Goal: Task Accomplishment & Management: Manage account settings

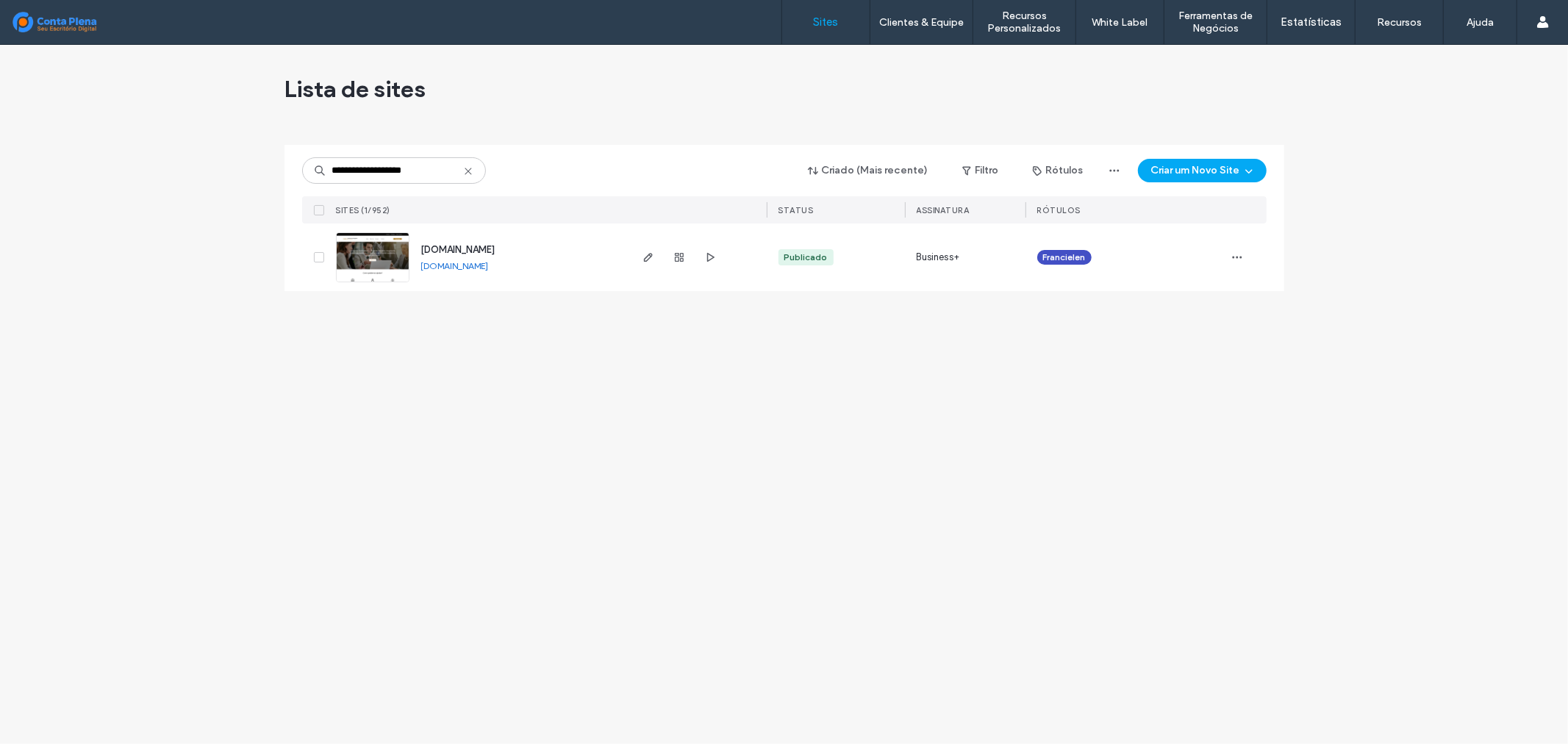
type input "**********"
click at [450, 251] on span "ferreiraeadv.com.br" at bounding box center [458, 249] width 74 height 11
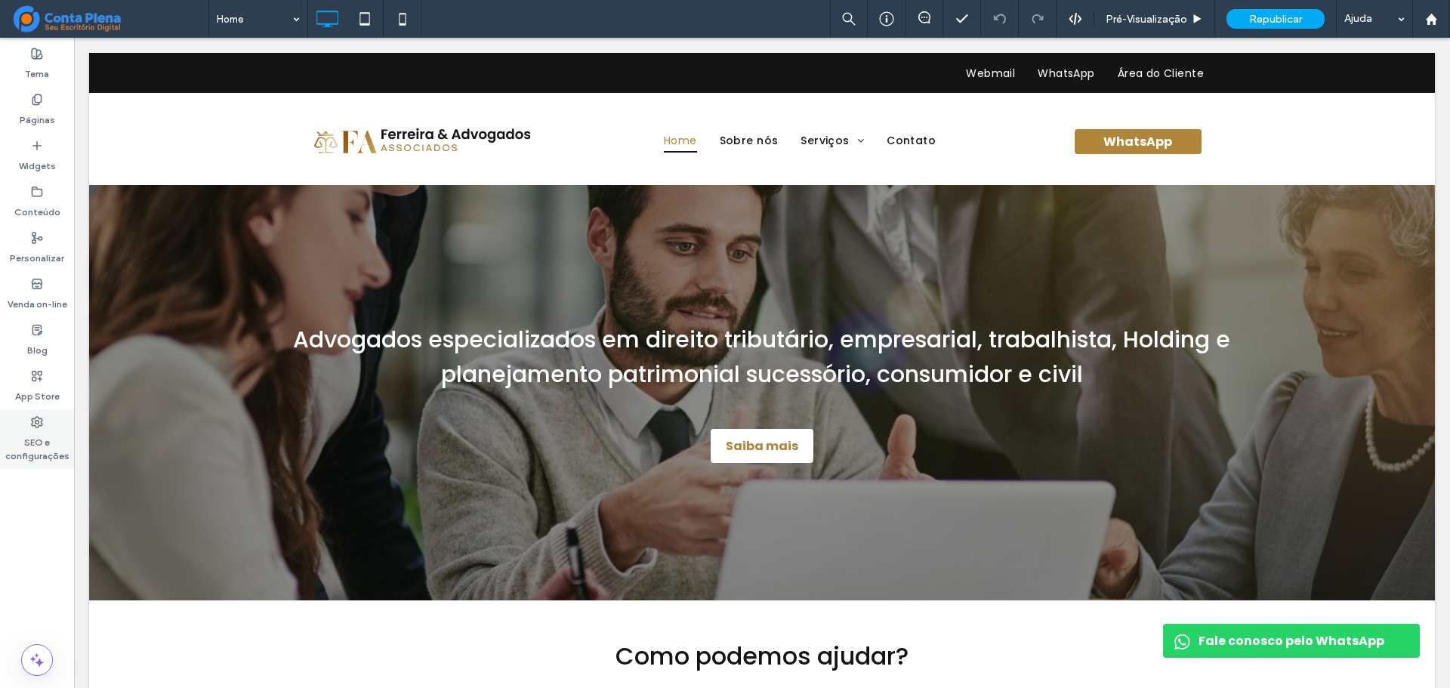
click at [35, 452] on label "SEO e configurações" at bounding box center [37, 445] width 74 height 35
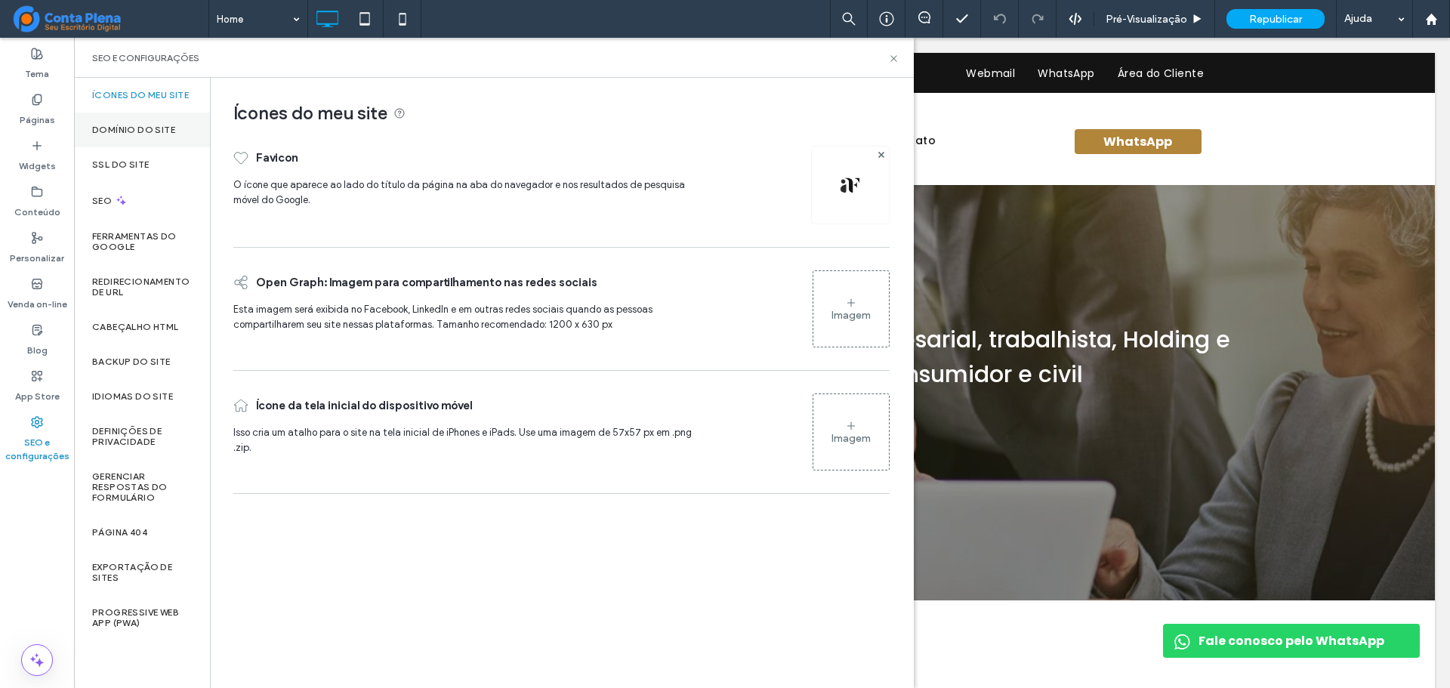
click at [123, 130] on label "Domínio do site" at bounding box center [133, 130] width 83 height 11
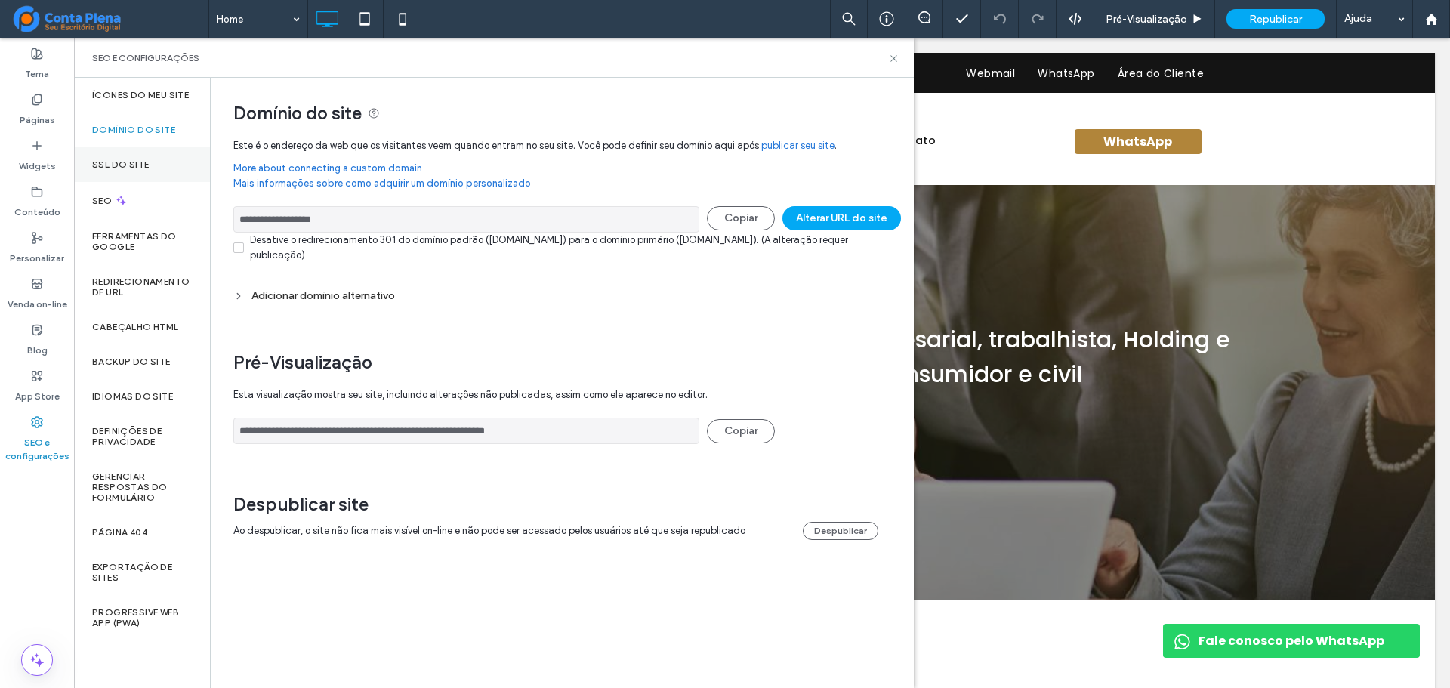
click at [127, 156] on div "SSL do site" at bounding box center [142, 164] width 136 height 35
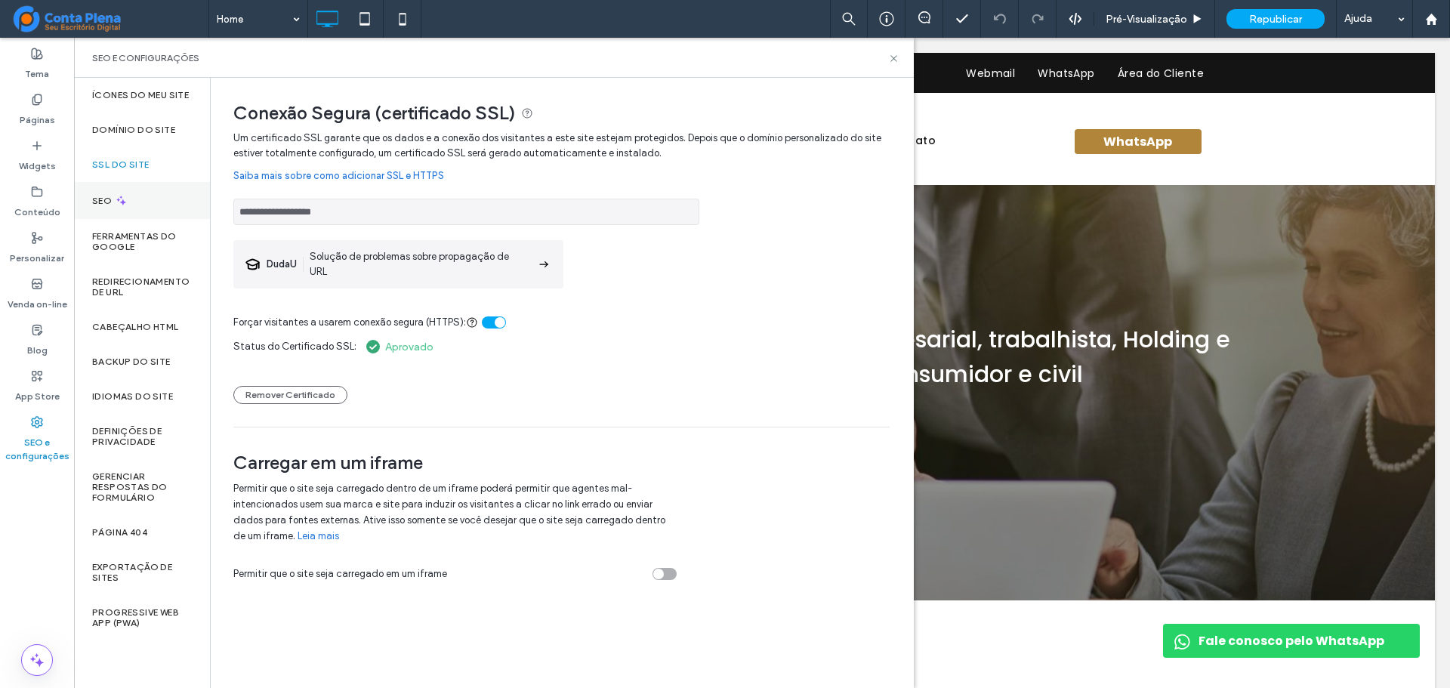
click at [153, 199] on div "SEO" at bounding box center [142, 200] width 136 height 37
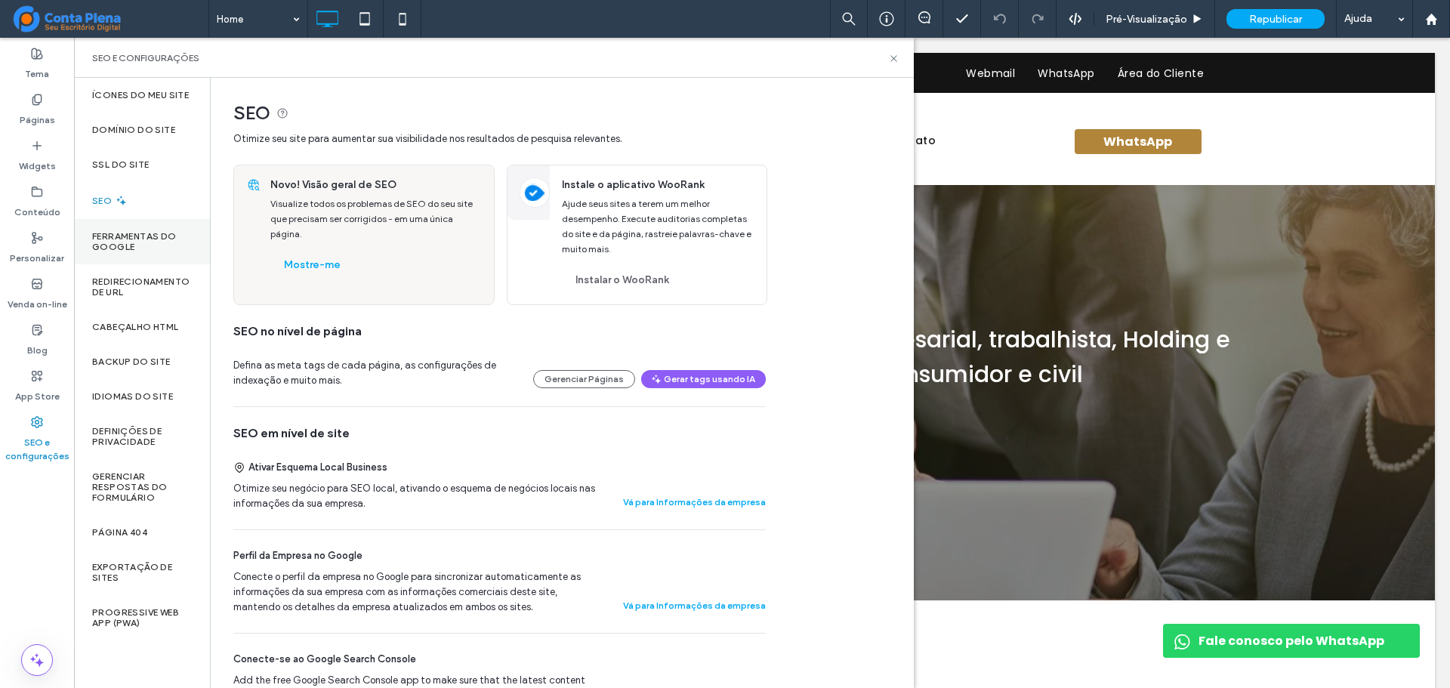
click at [153, 227] on div "Ferramentas do Google" at bounding box center [142, 241] width 136 height 45
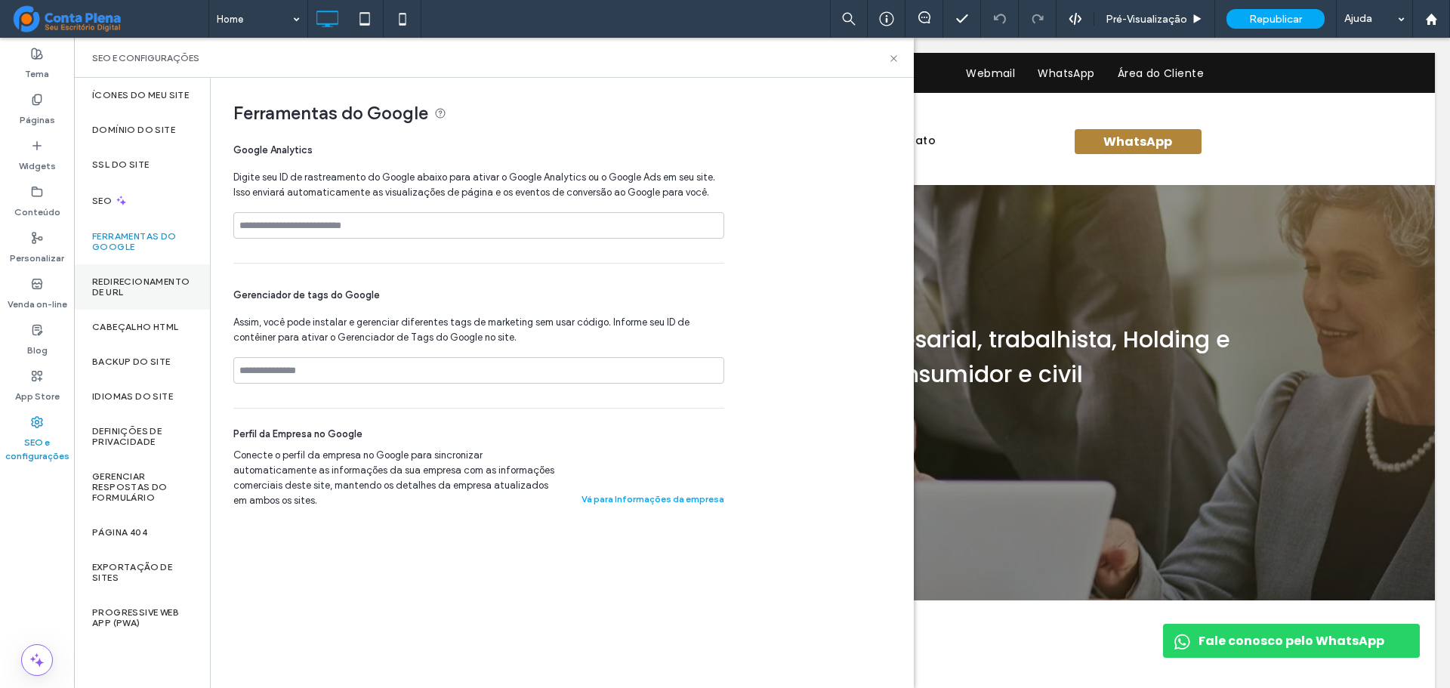
click at [154, 278] on label "Redirecionamento de URL" at bounding box center [142, 286] width 100 height 21
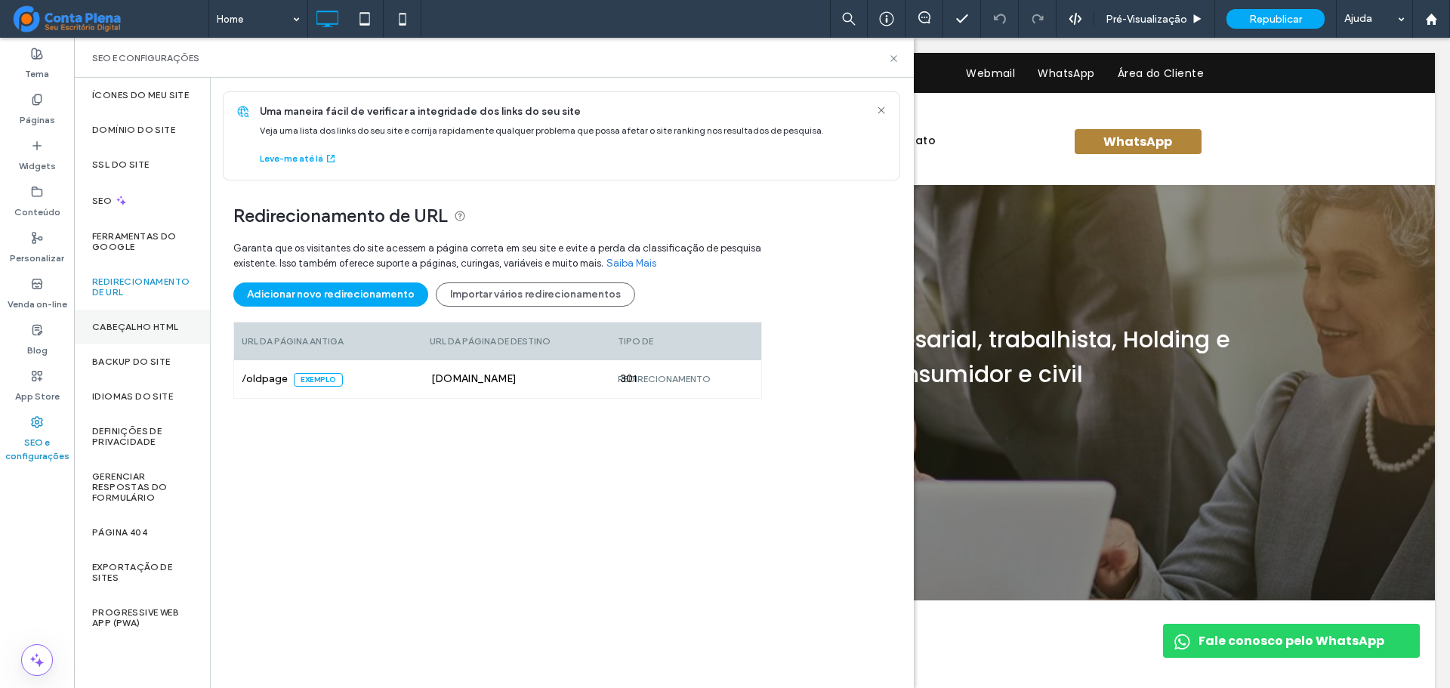
click at [154, 329] on label "Cabeçalho HTML" at bounding box center [135, 327] width 87 height 11
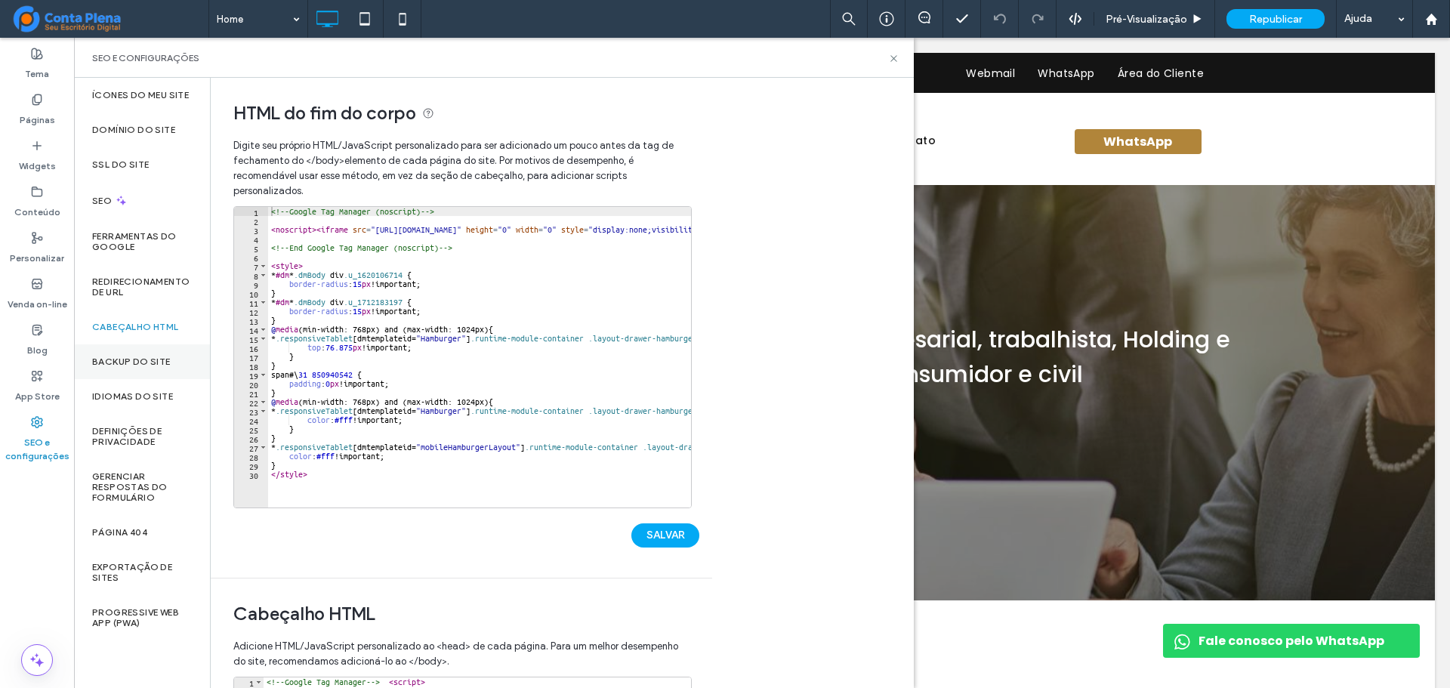
click at [153, 369] on div "Backup do Site" at bounding box center [142, 361] width 136 height 35
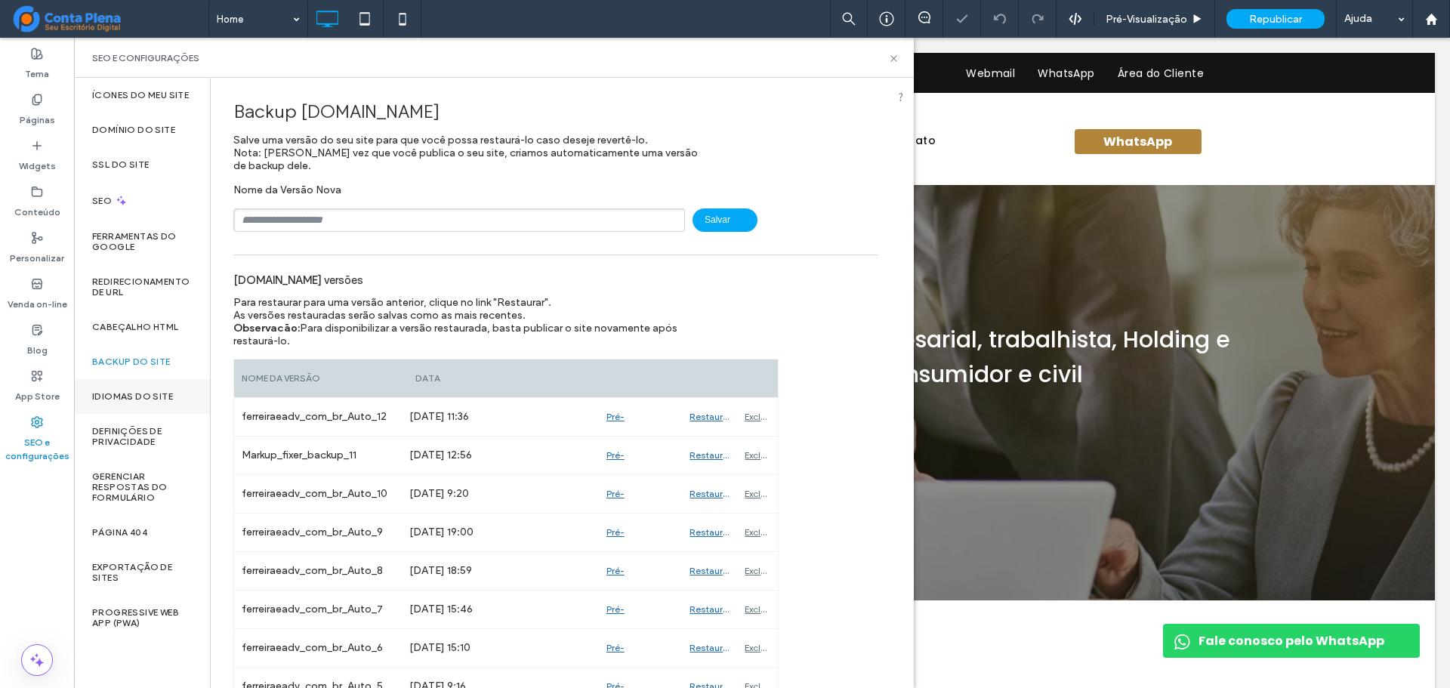
click at [153, 395] on label "Idiomas do site" at bounding box center [132, 396] width 81 height 11
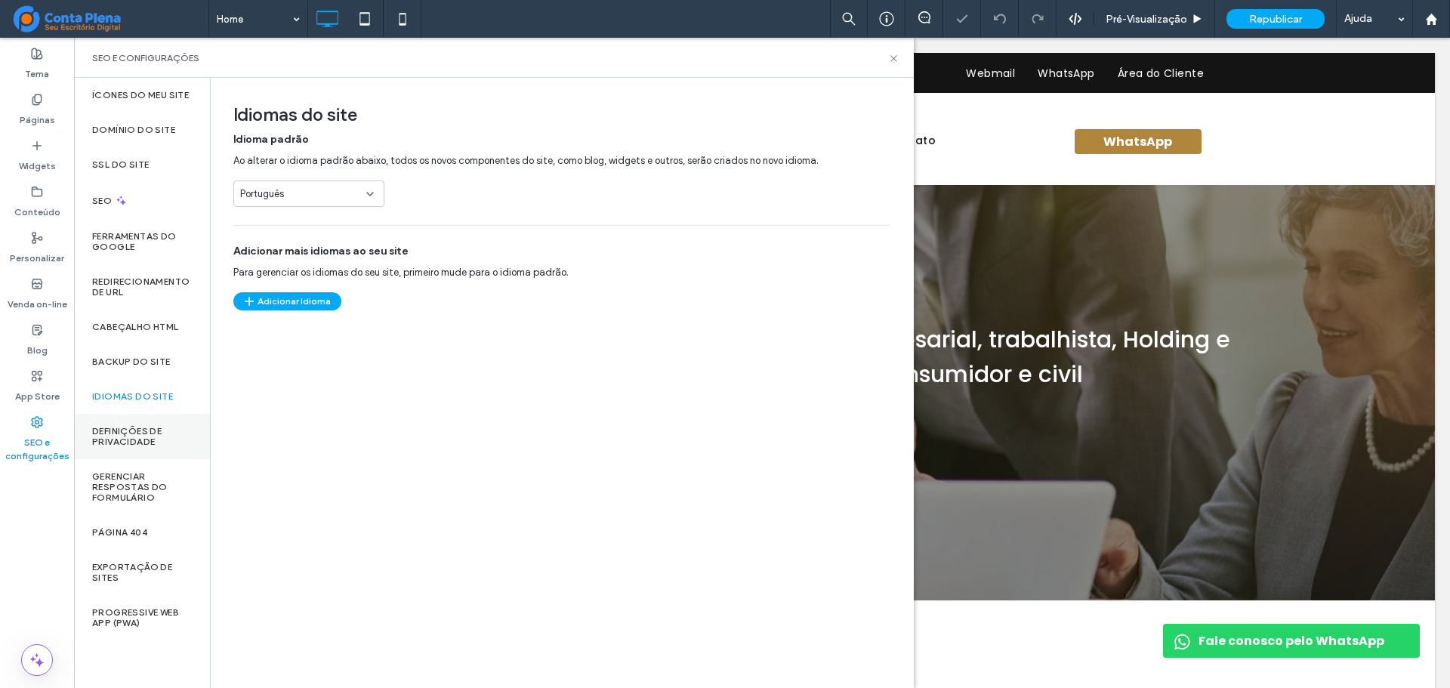
click at [147, 422] on div "Definições de privacidade" at bounding box center [142, 436] width 136 height 45
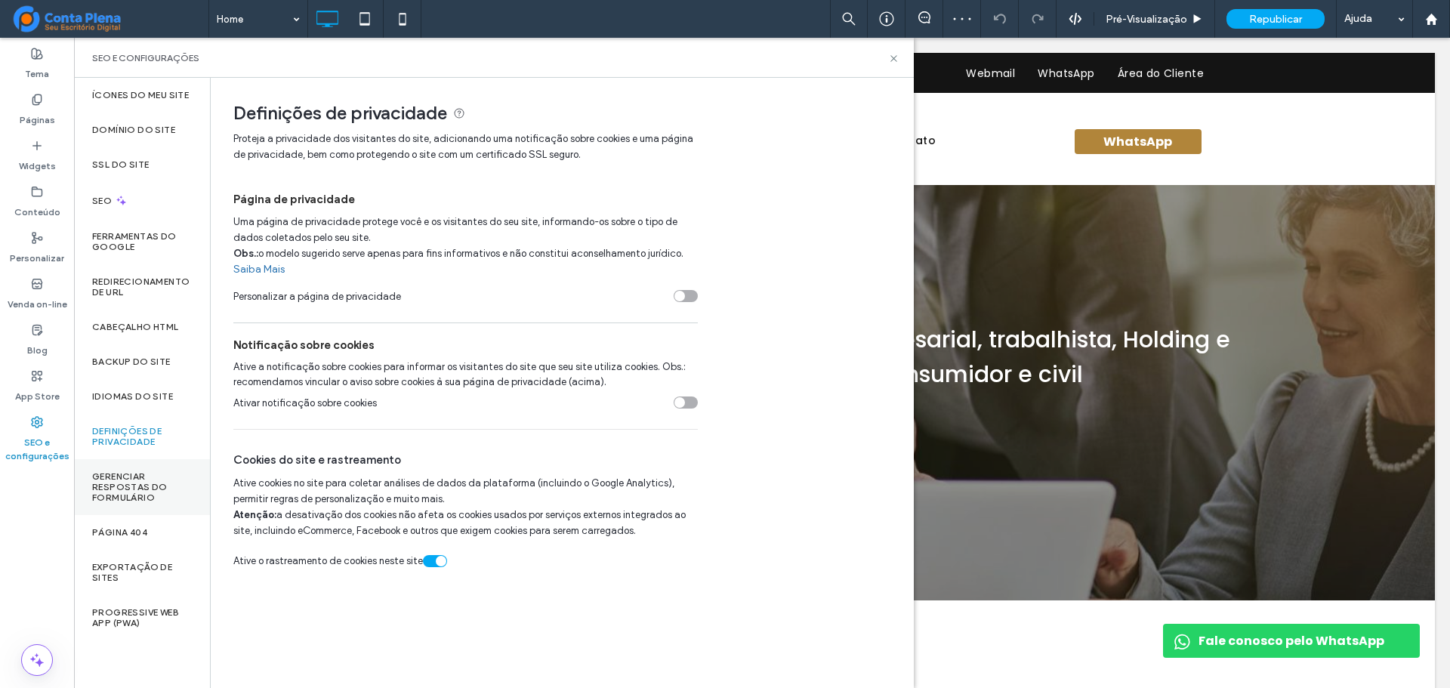
click at [144, 478] on label "Gerenciar respostas do formulário" at bounding box center [142, 487] width 100 height 32
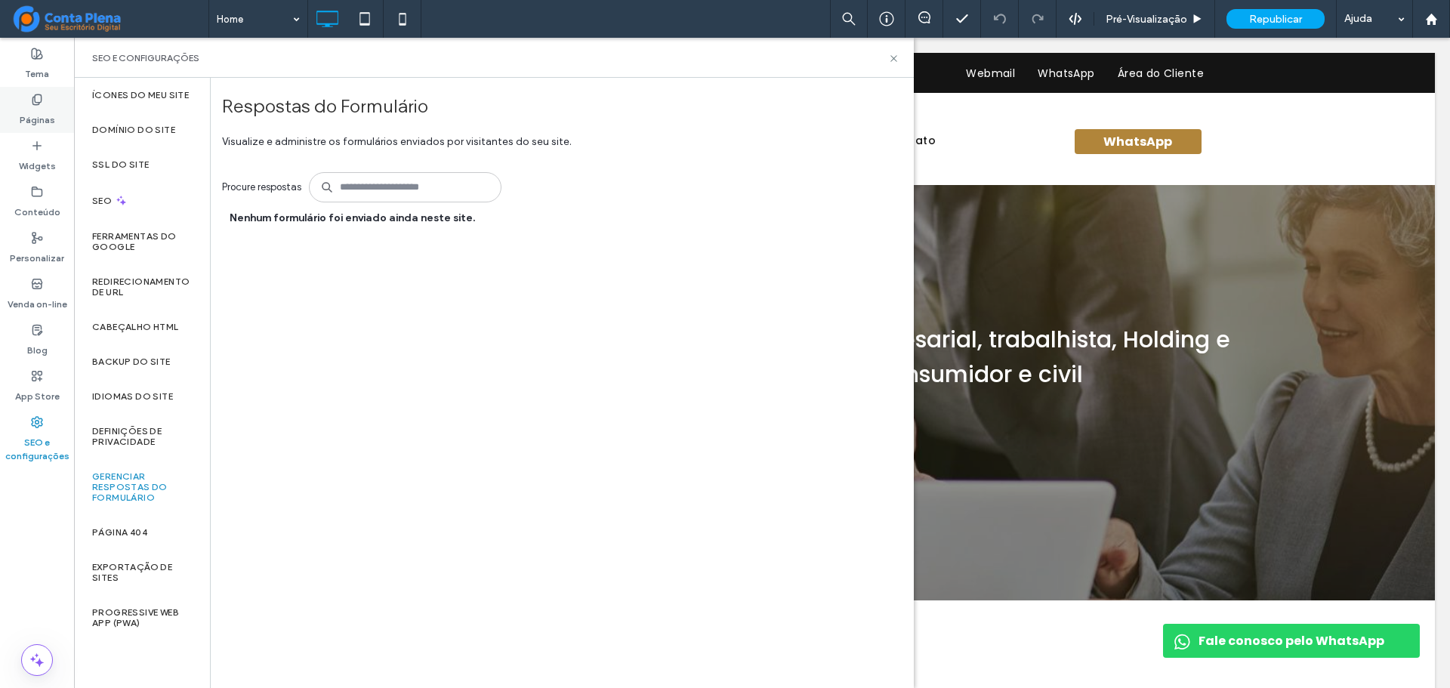
click at [42, 116] on label "Páginas" at bounding box center [38, 116] width 36 height 21
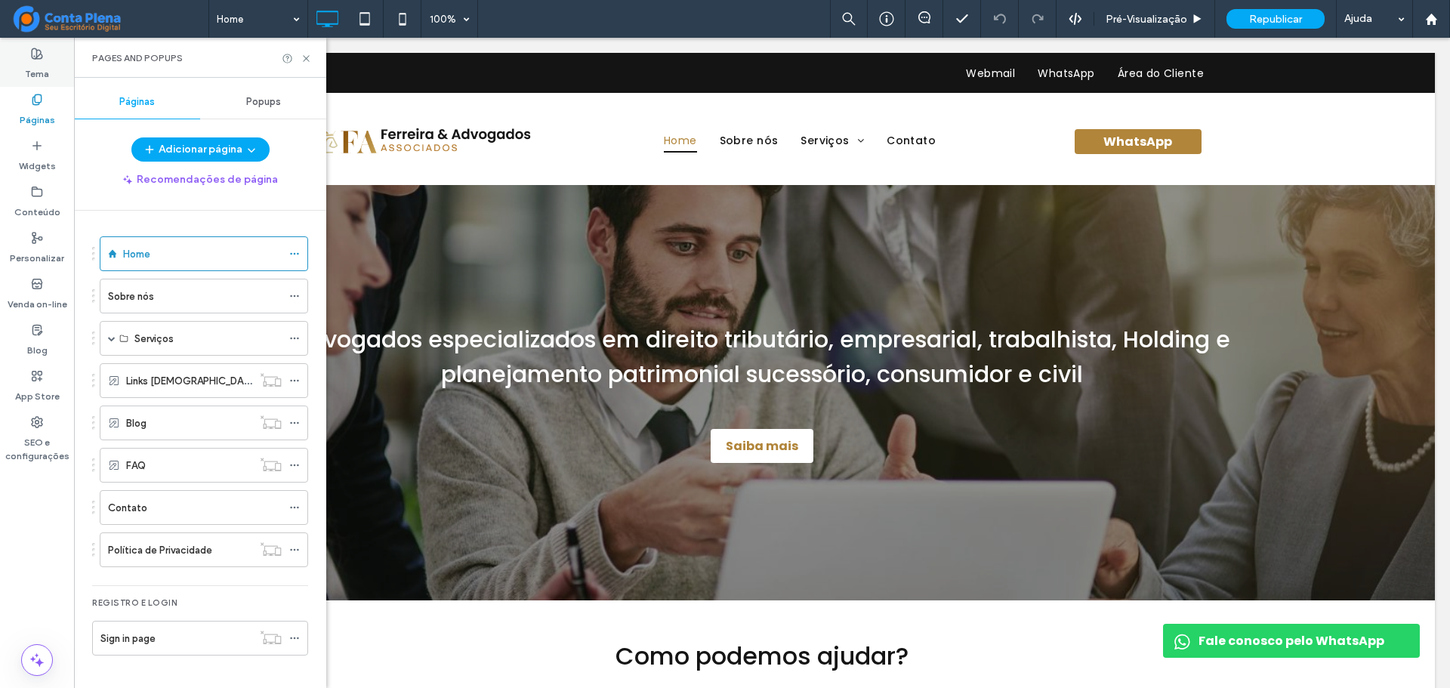
click at [39, 68] on label "Tema" at bounding box center [37, 70] width 24 height 21
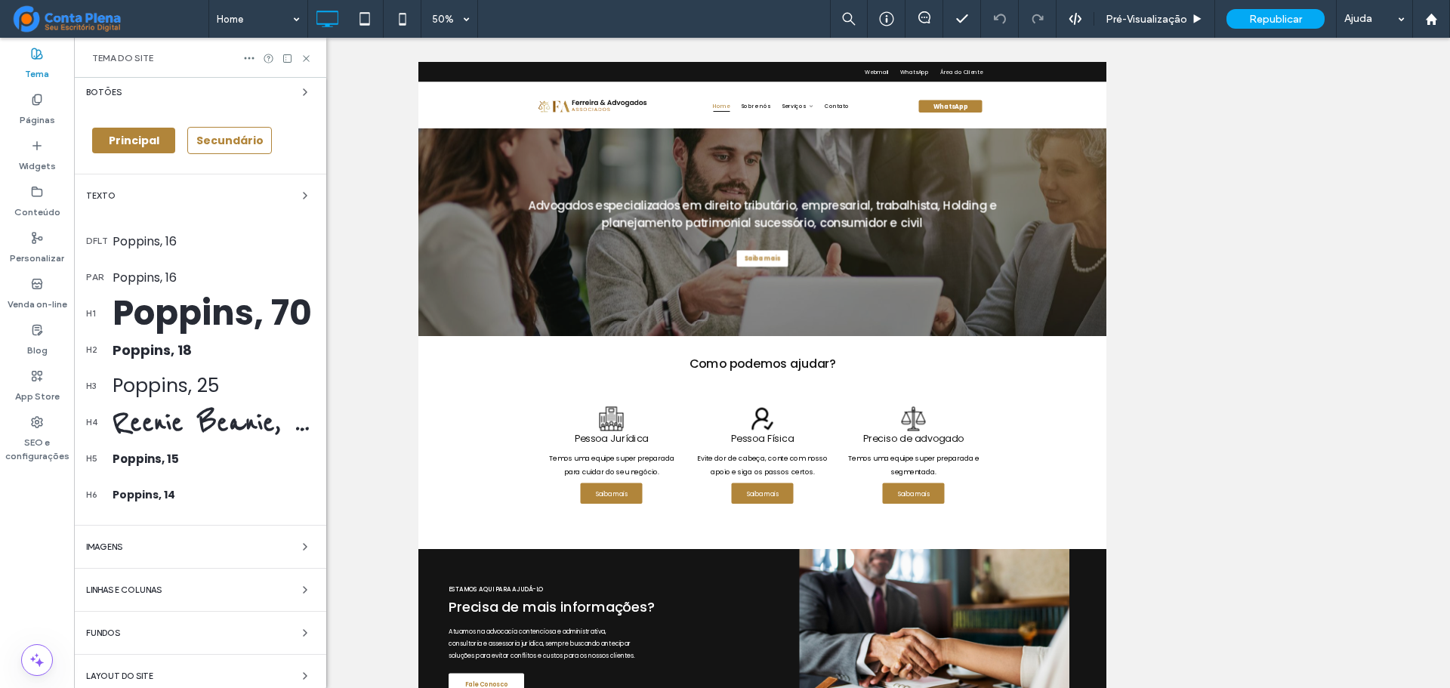
scroll to position [105, 0]
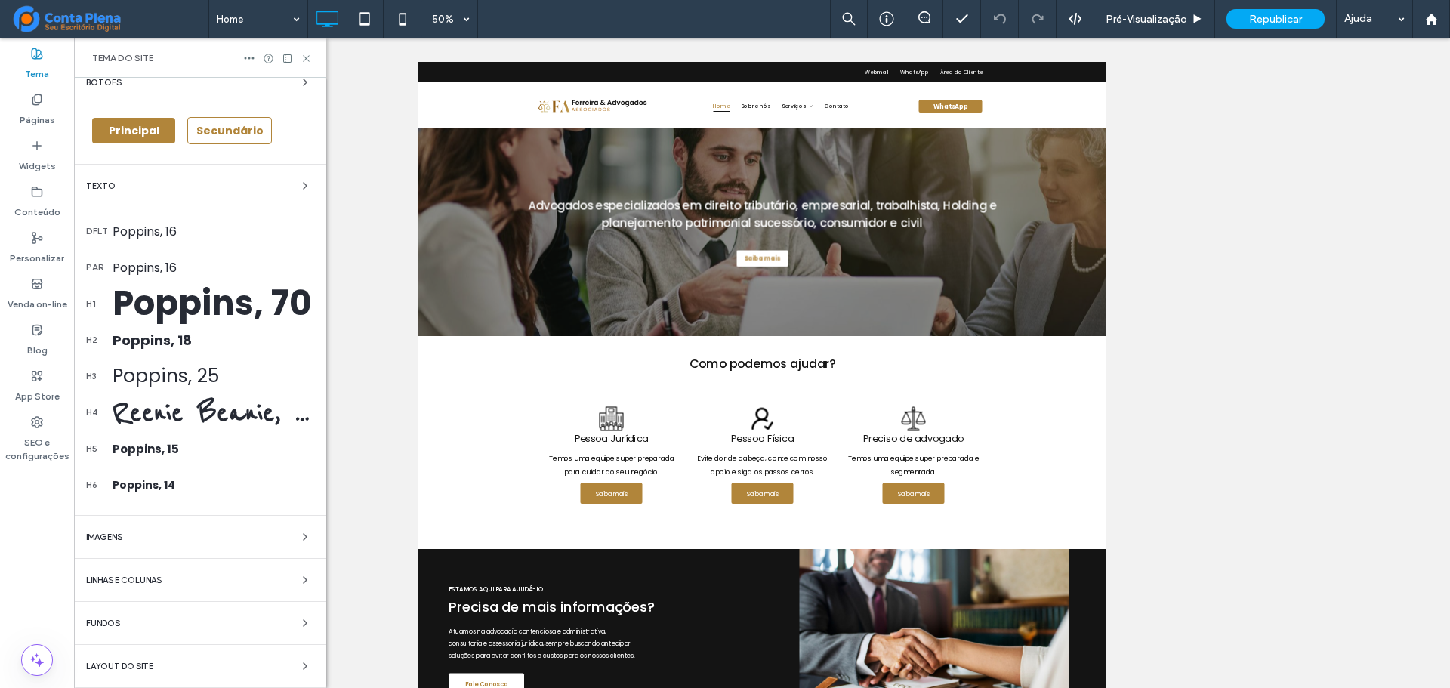
click at [286, 539] on div "Imagens" at bounding box center [200, 537] width 228 height 18
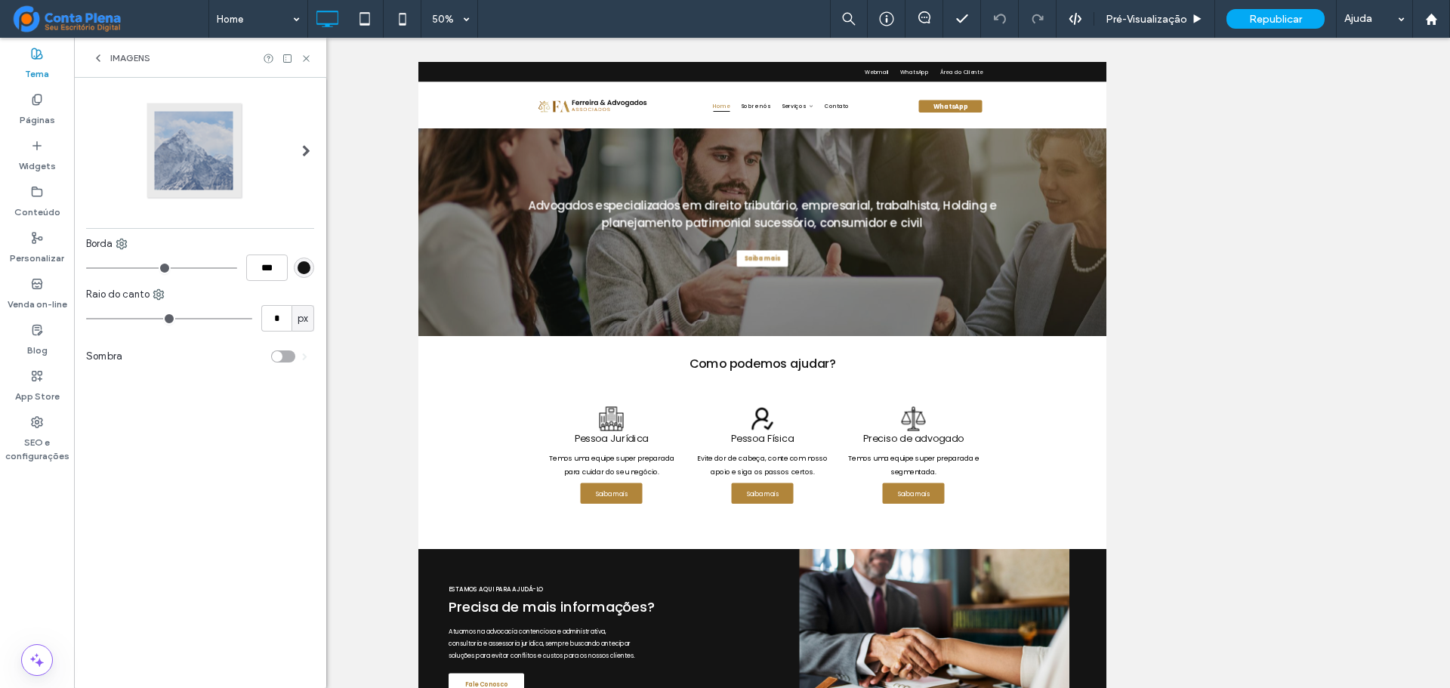
scroll to position [0, 0]
click at [94, 56] on icon at bounding box center [98, 58] width 12 height 12
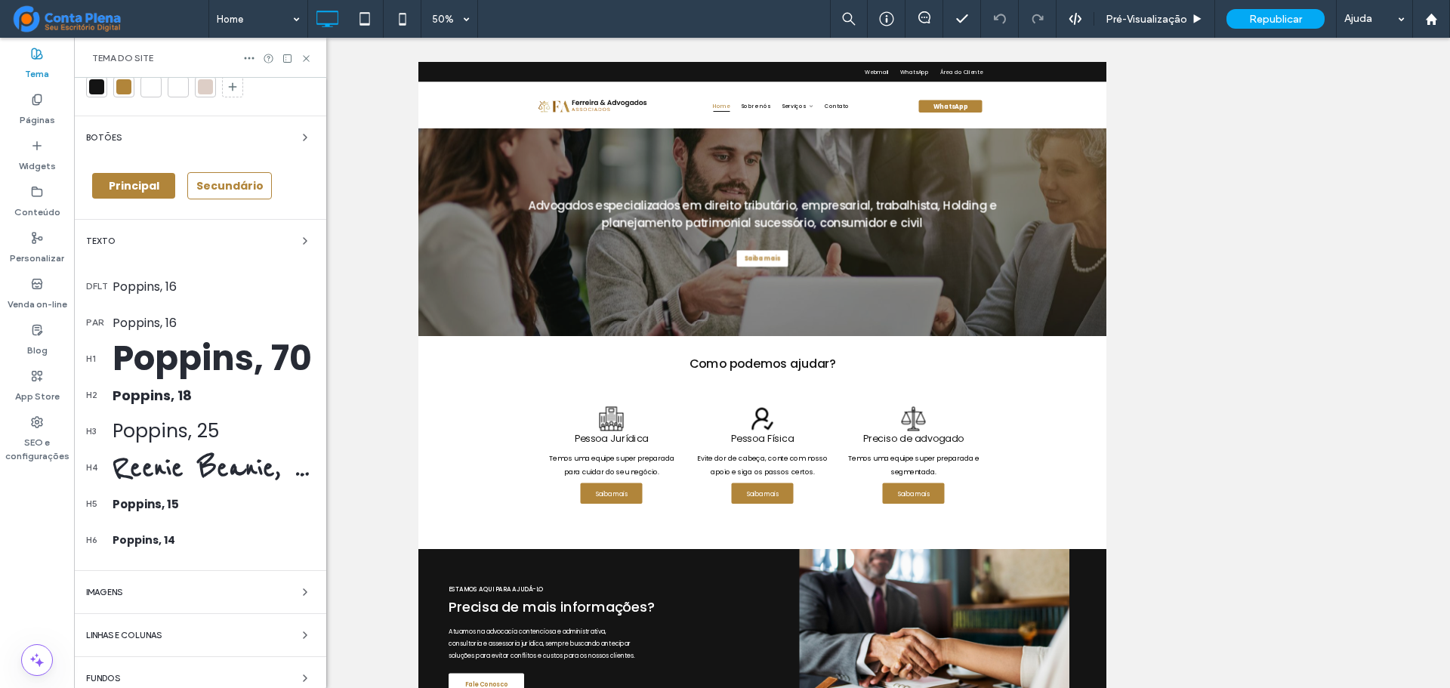
scroll to position [105, 0]
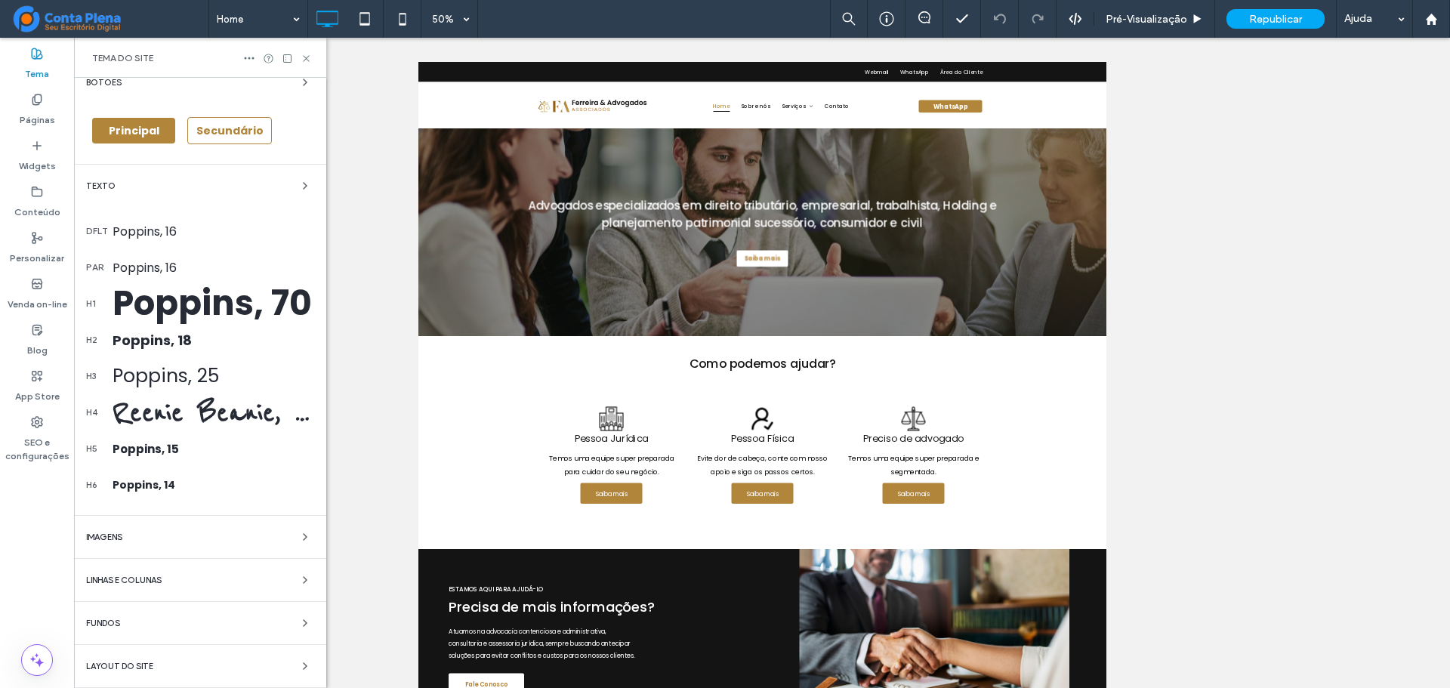
click at [149, 659] on div "Layout do Site" at bounding box center [200, 666] width 228 height 18
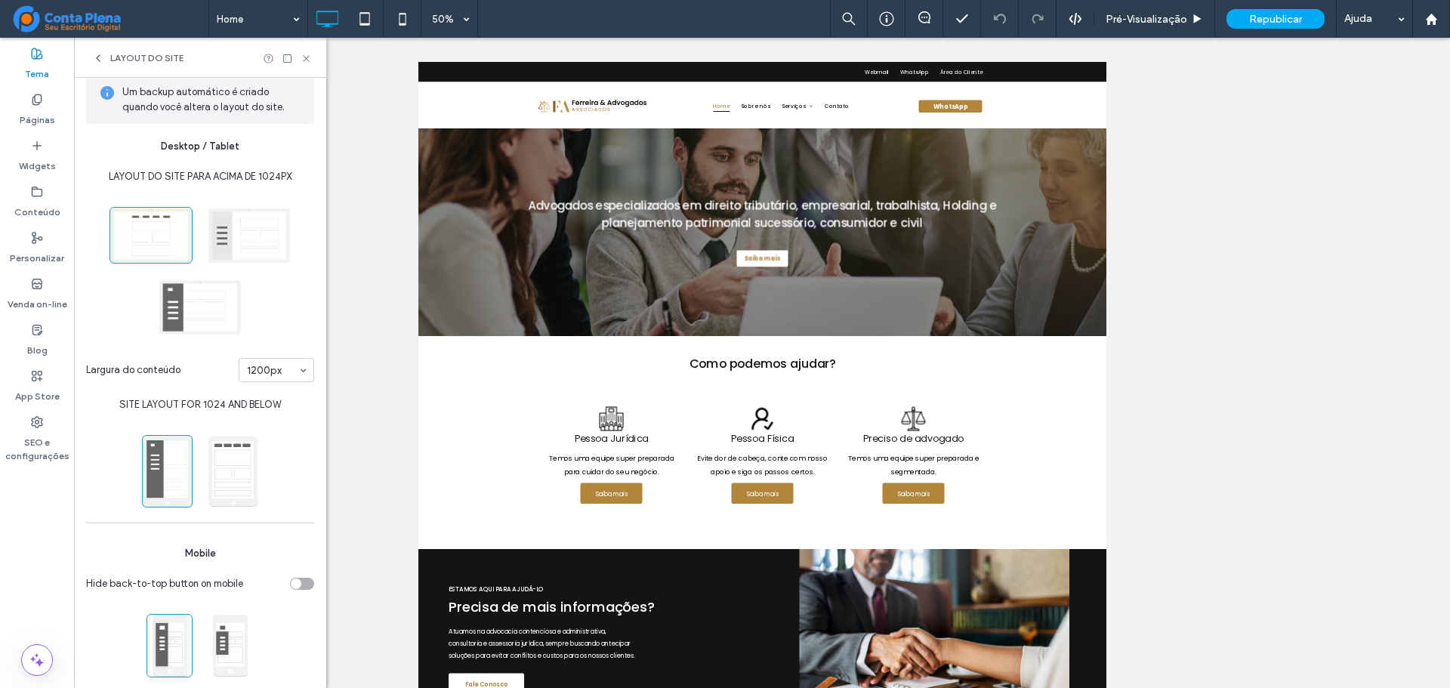
scroll to position [0, 0]
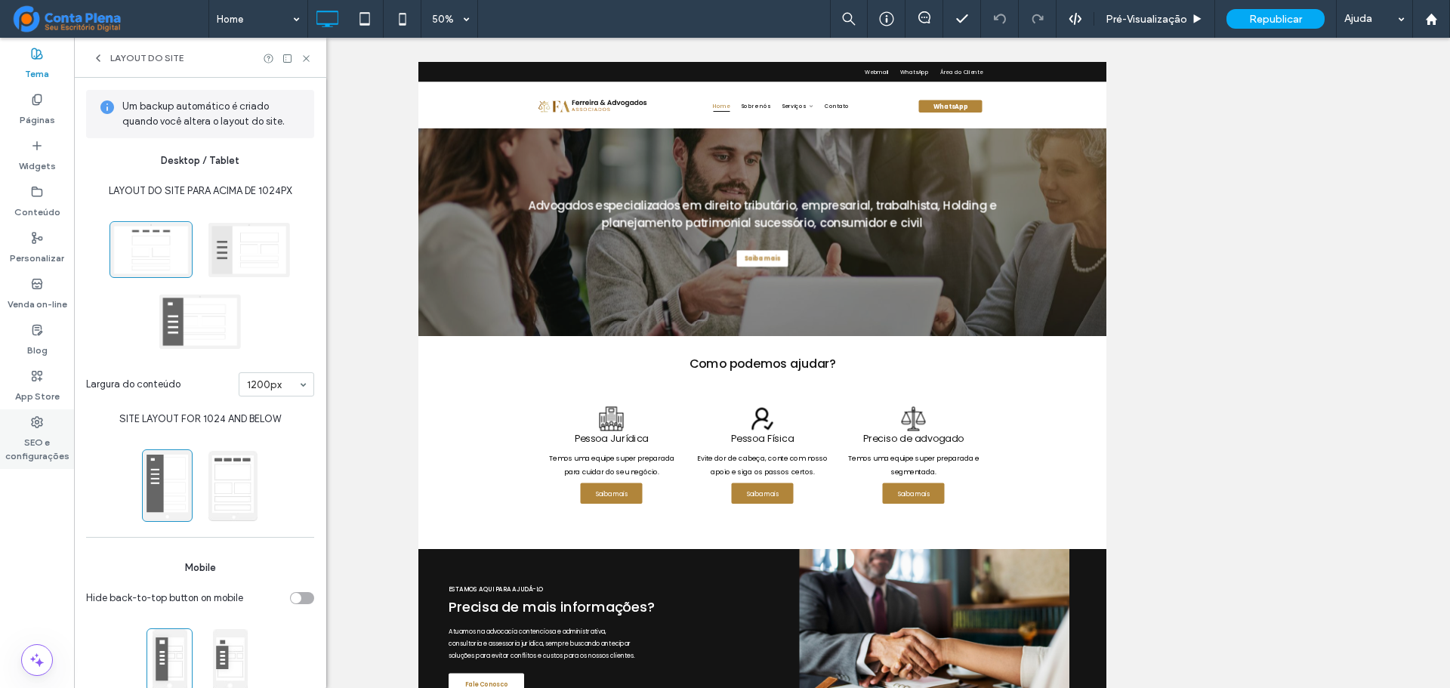
click at [34, 443] on label "SEO e configurações" at bounding box center [37, 445] width 74 height 35
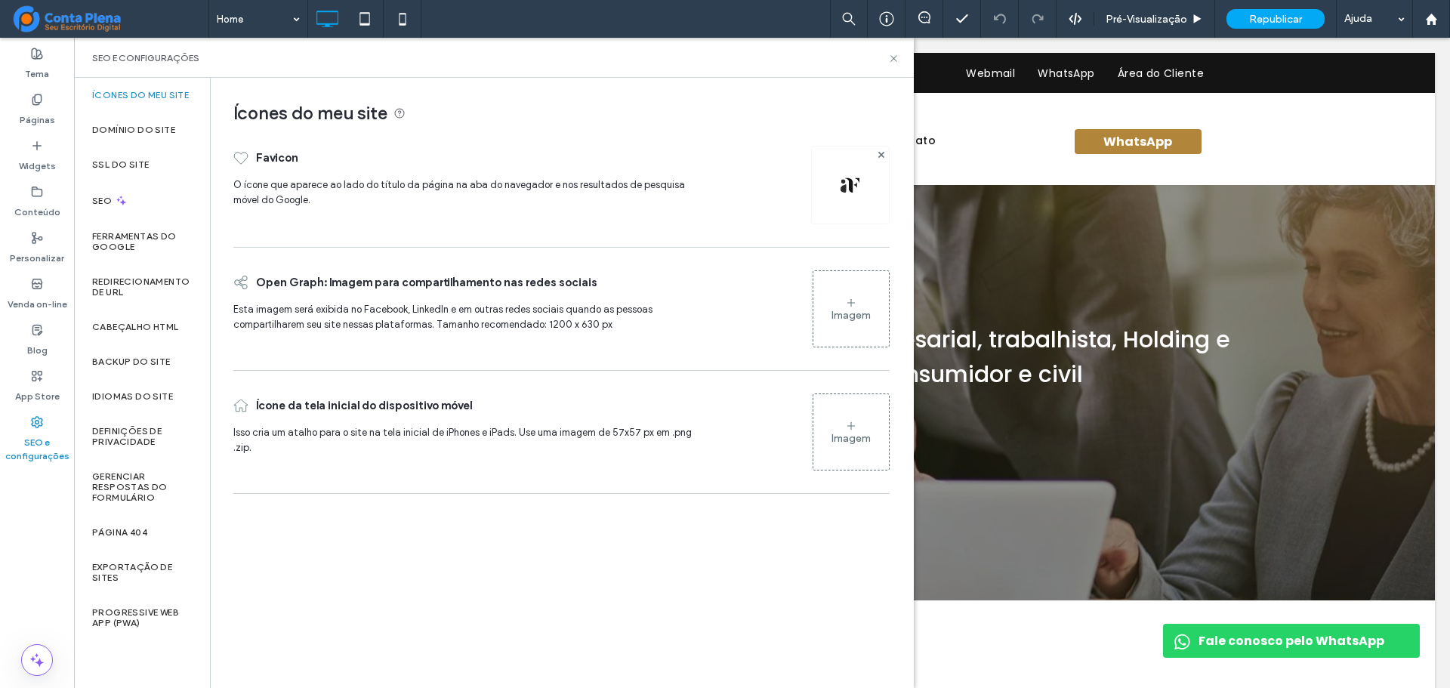
click at [836, 184] on div at bounding box center [850, 185] width 79 height 79
click at [845, 180] on img at bounding box center [850, 185] width 24 height 24
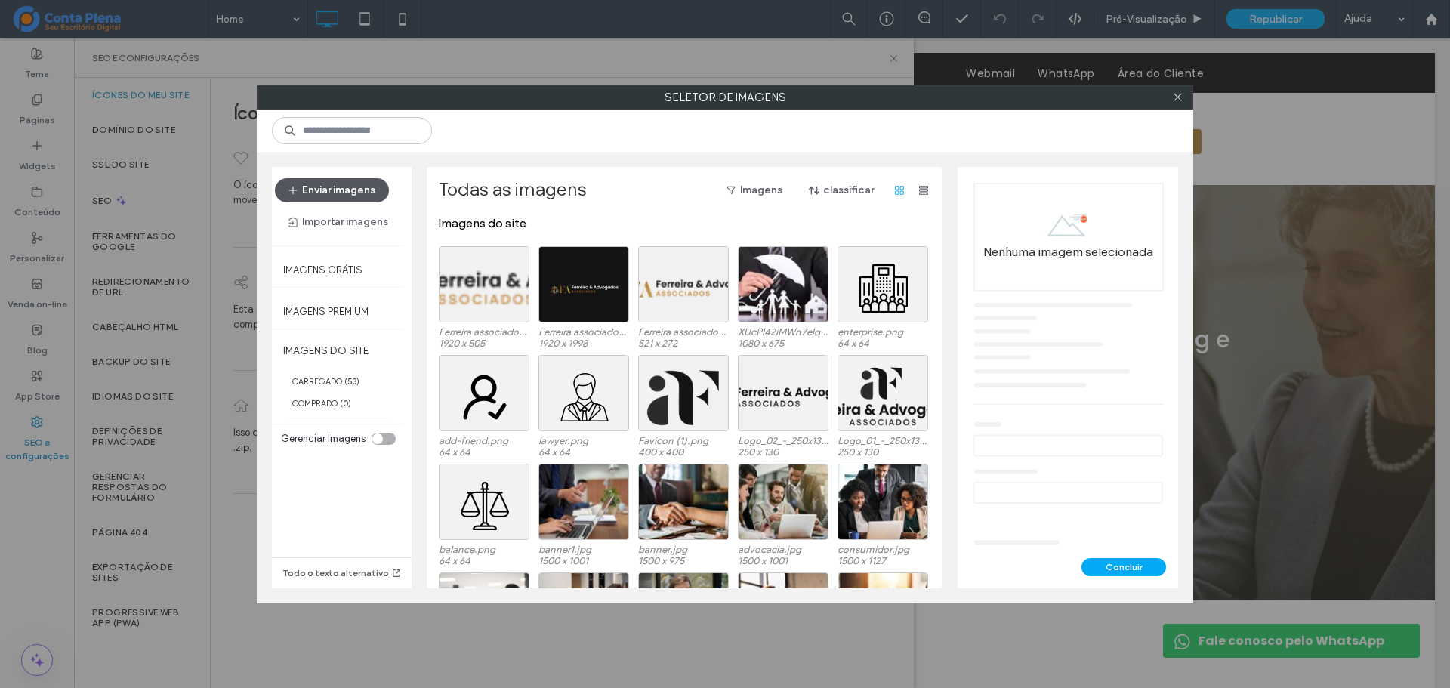
click at [341, 195] on button "Enviar imagens" at bounding box center [332, 190] width 114 height 24
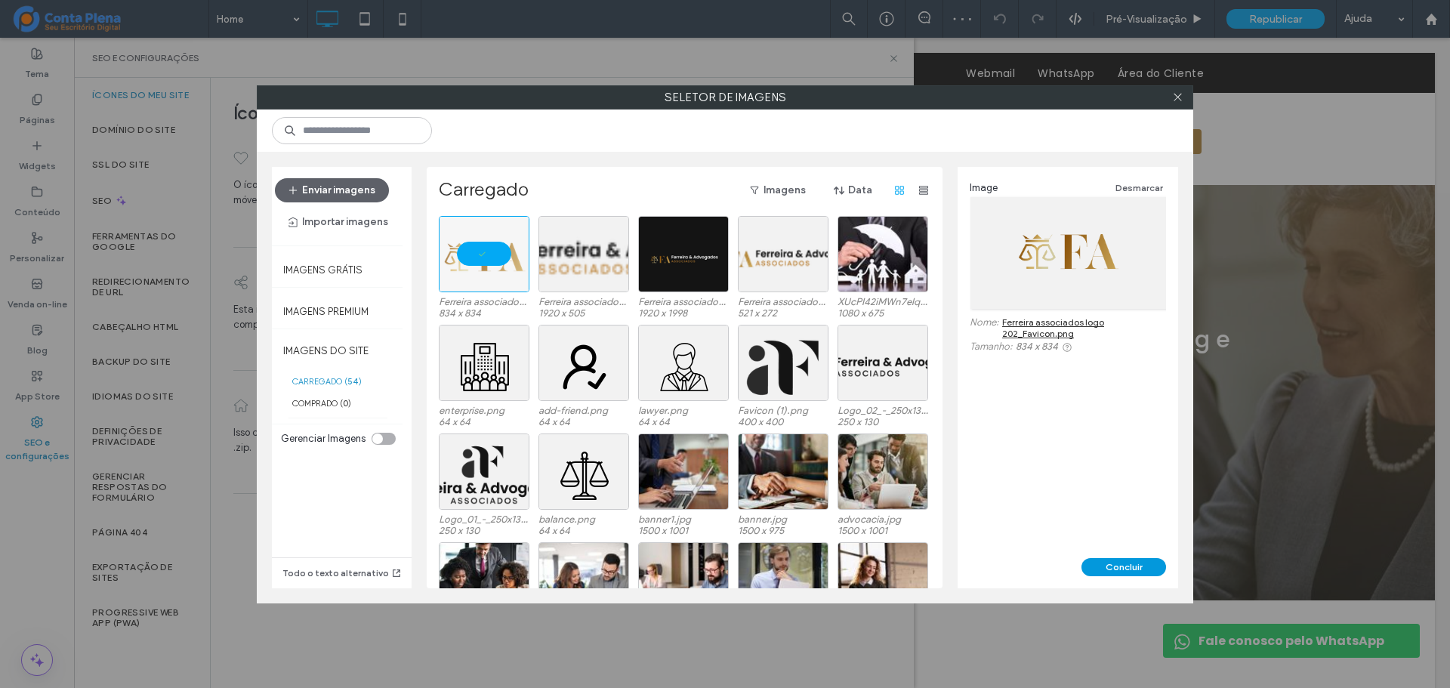
drag, startPoint x: 1133, startPoint y: 566, endPoint x: 906, endPoint y: 504, distance: 234.9
click at [1133, 566] on button "Concluir" at bounding box center [1124, 567] width 85 height 18
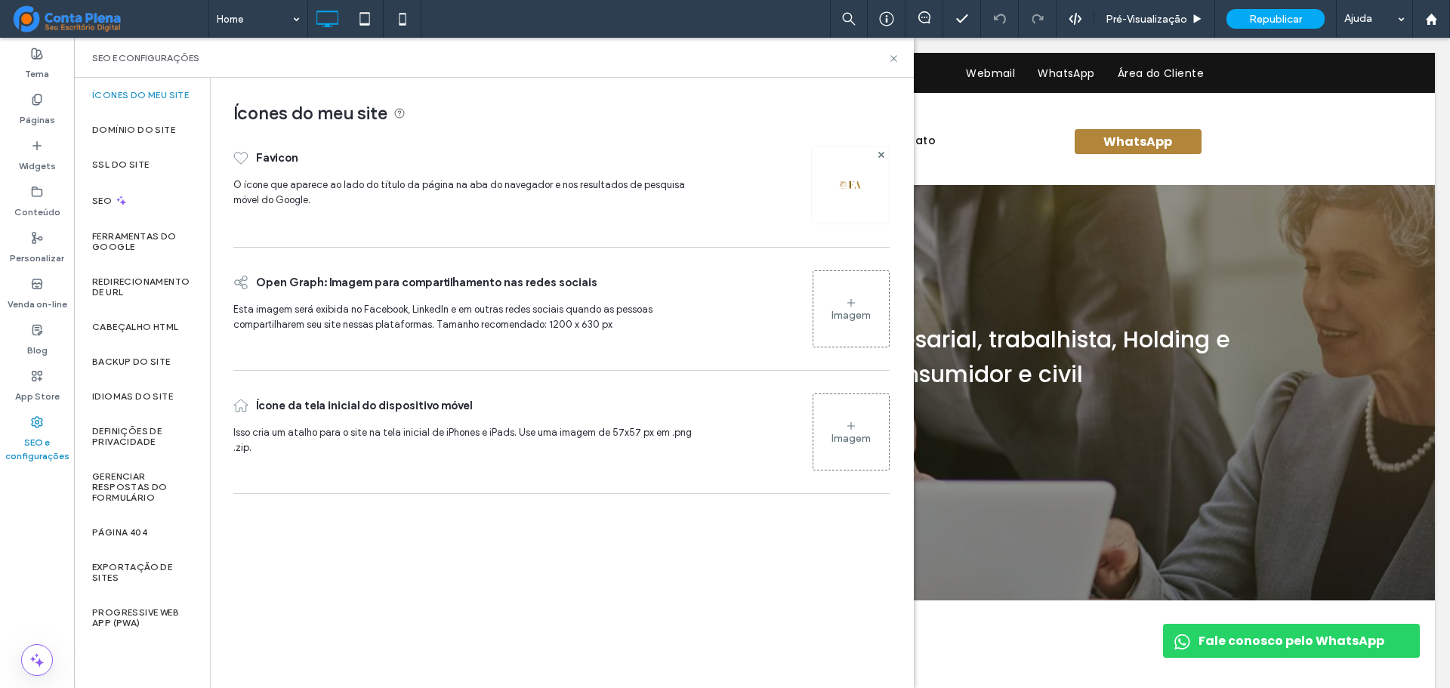
click at [897, 64] on div "SEO e configurações" at bounding box center [494, 58] width 840 height 40
click at [894, 60] on icon at bounding box center [893, 58] width 11 height 11
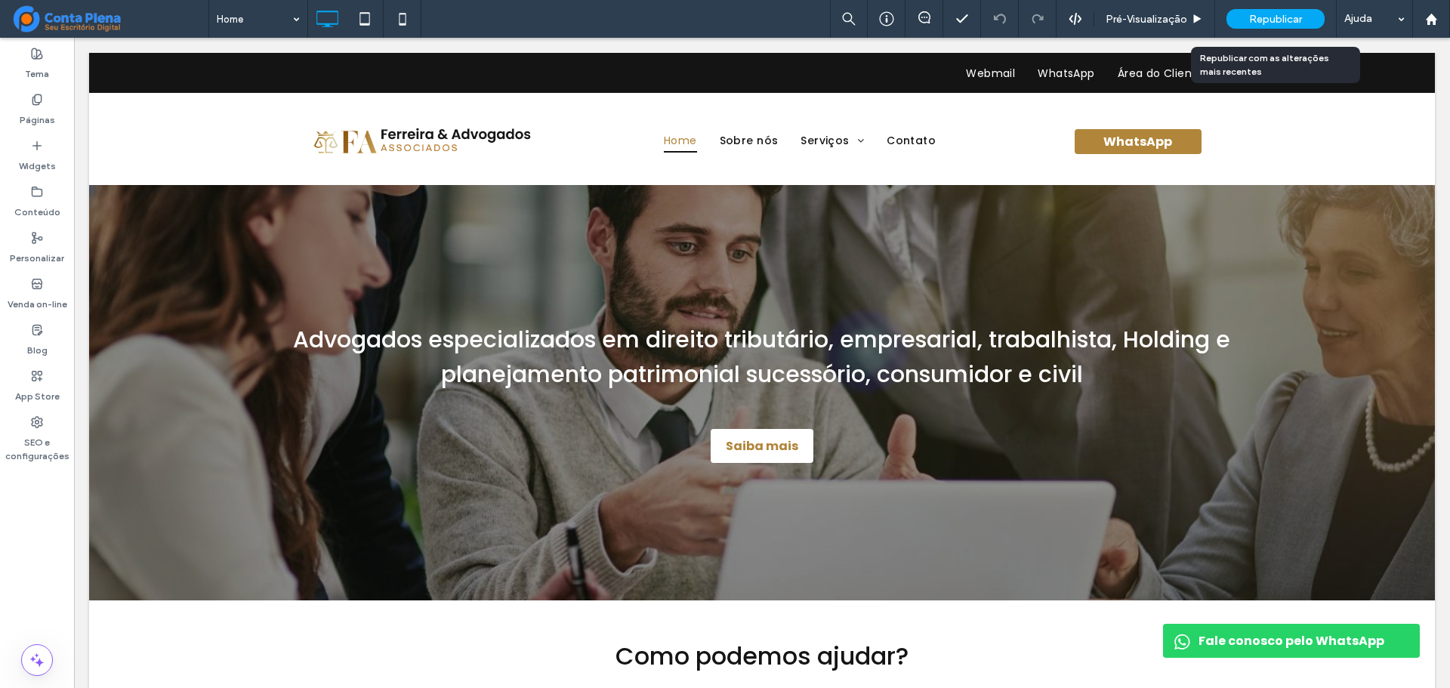
click at [1260, 22] on span "Republicar" at bounding box center [1275, 19] width 53 height 13
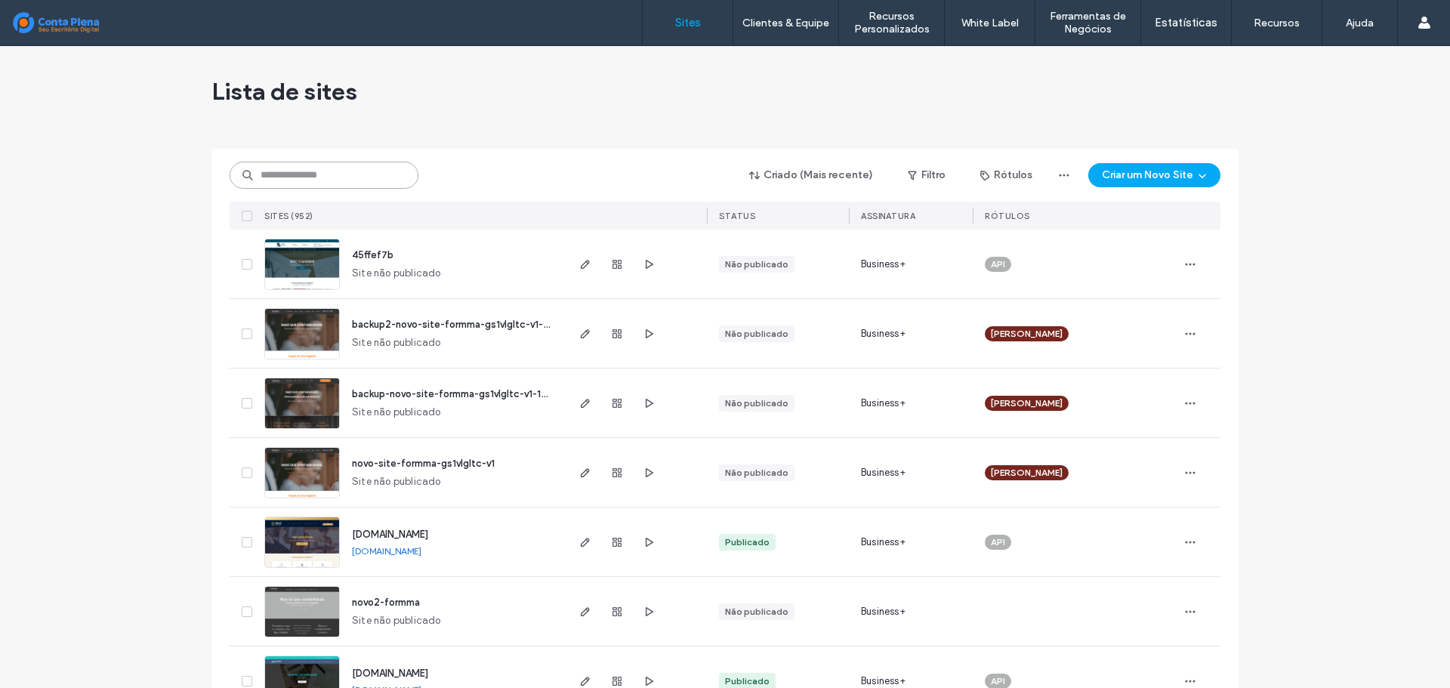
click at [341, 176] on input at bounding box center [324, 175] width 189 height 27
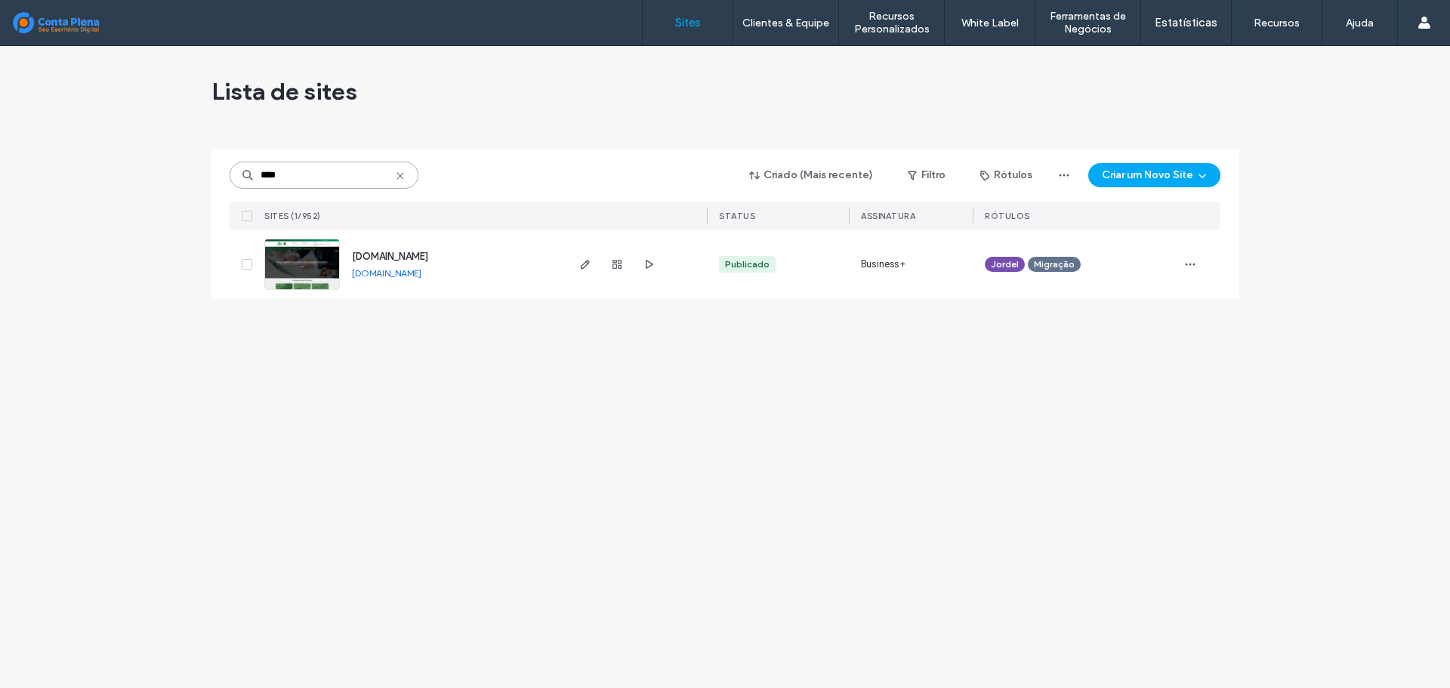
type input "****"
click at [394, 254] on span "[DOMAIN_NAME]" at bounding box center [390, 256] width 76 height 11
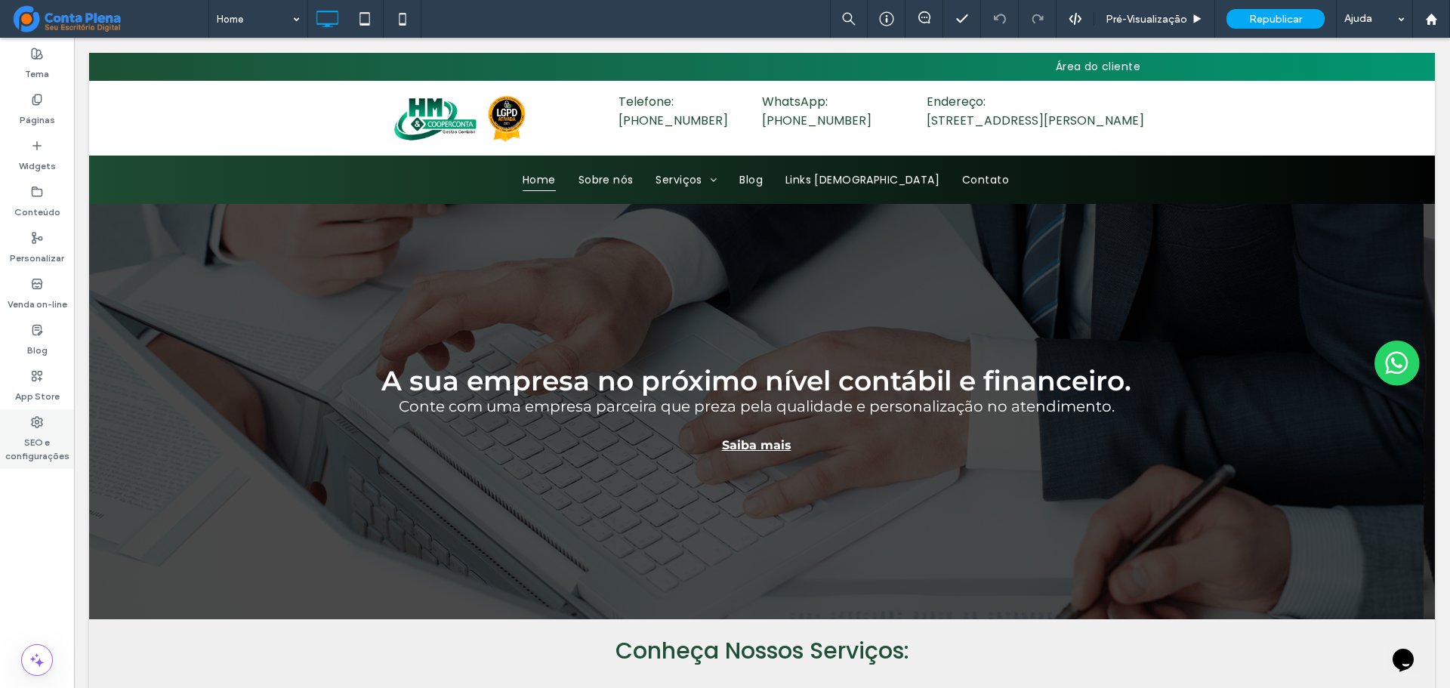
click at [43, 423] on div "SEO e configurações" at bounding box center [37, 439] width 74 height 60
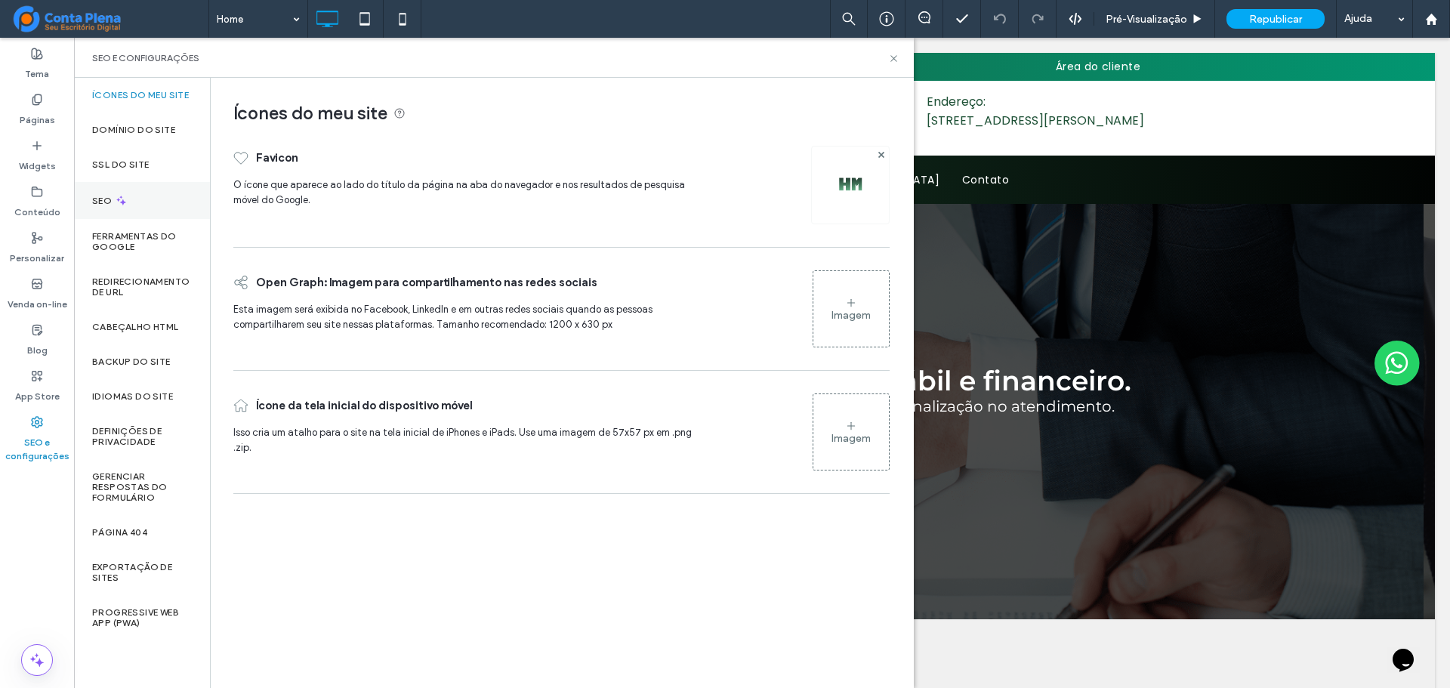
click at [149, 191] on div "SEO" at bounding box center [142, 200] width 136 height 37
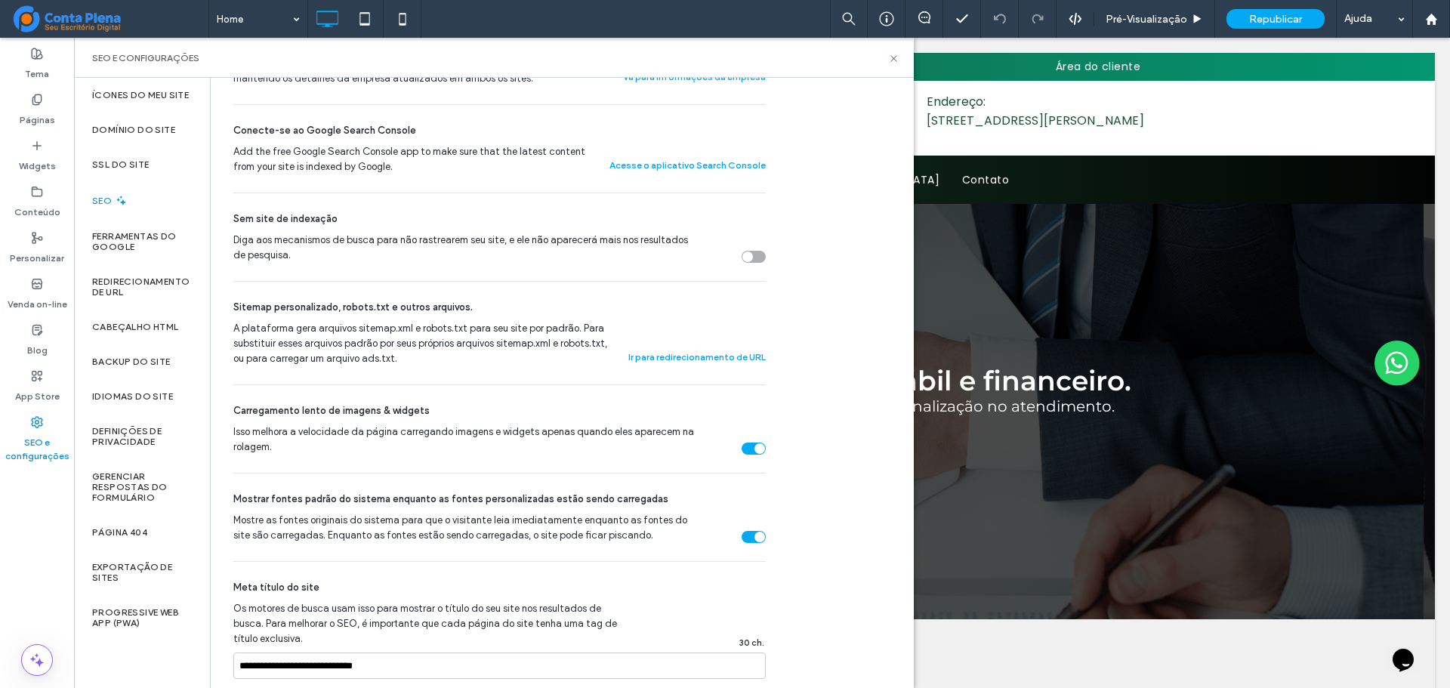
scroll to position [906, 0]
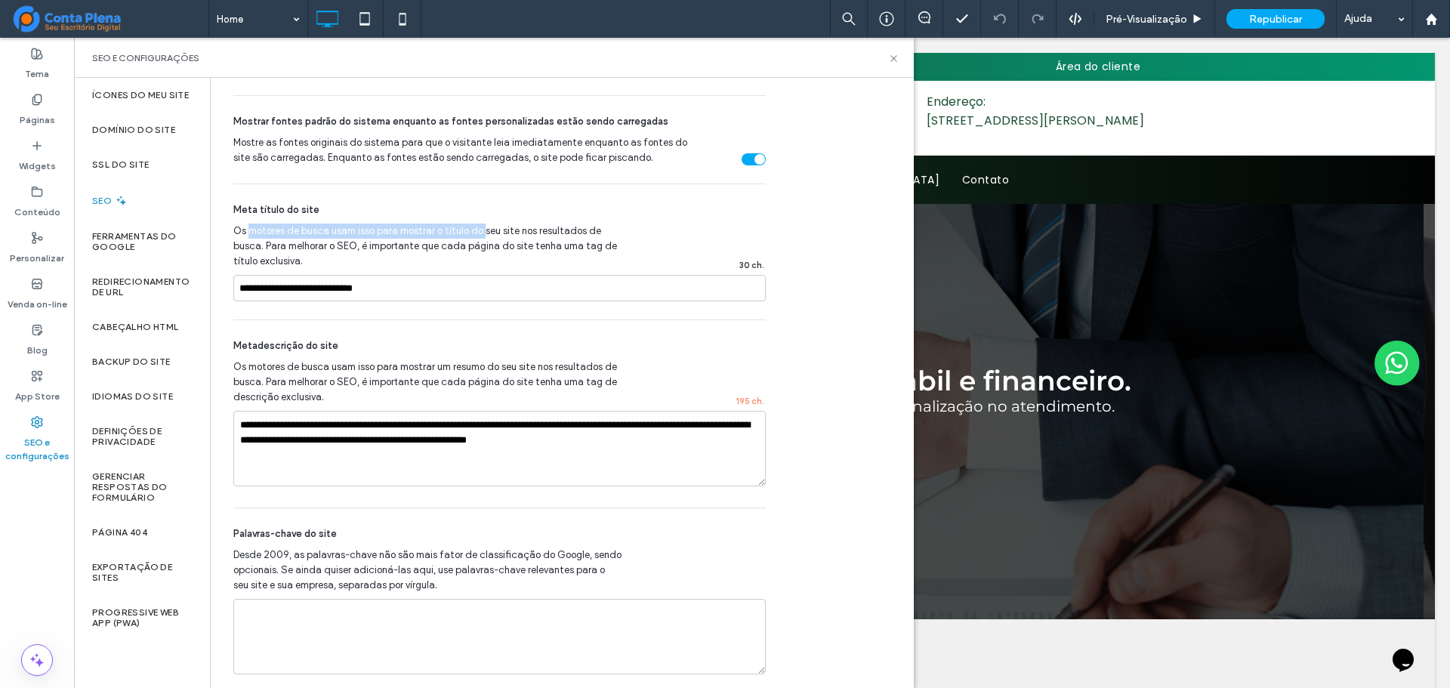
drag, startPoint x: 255, startPoint y: 233, endPoint x: 481, endPoint y: 225, distance: 226.8
click at [481, 225] on span "Os motores de busca usam isso para mostrar o título do seu site nos resultados …" at bounding box center [427, 246] width 388 height 45
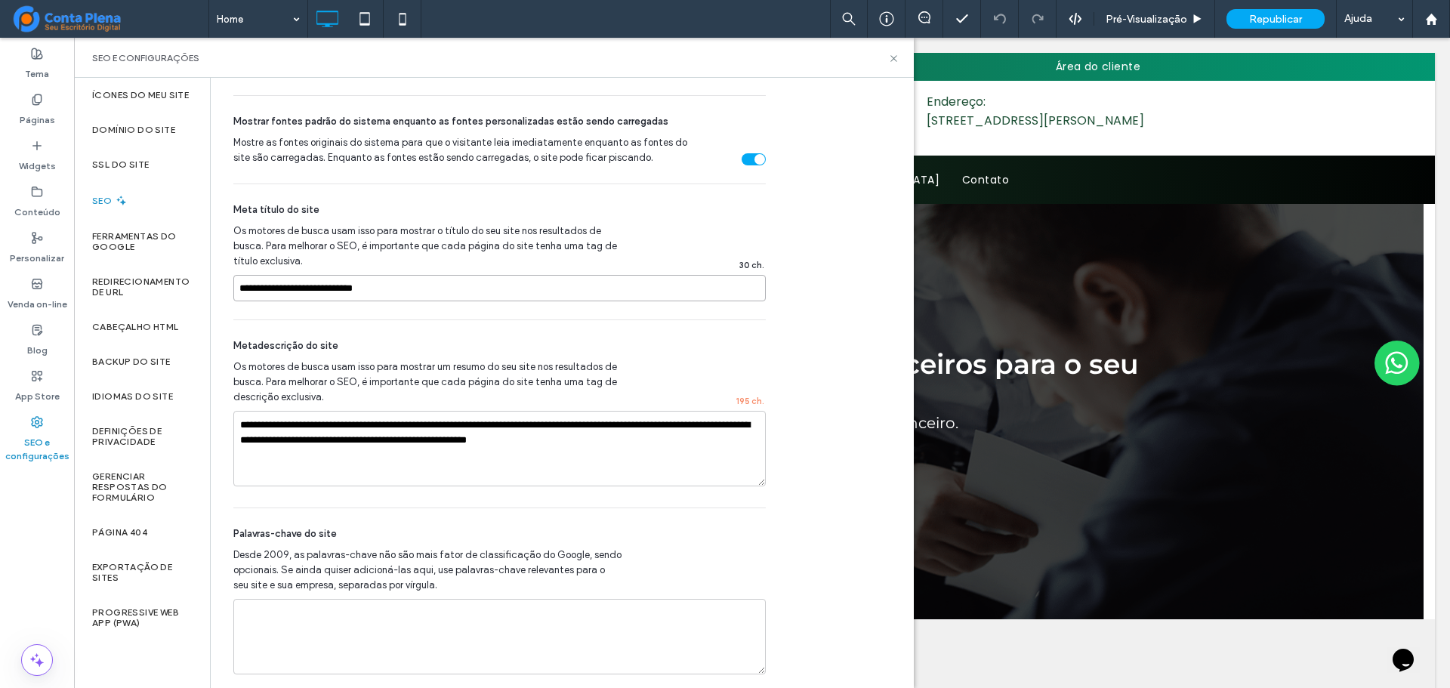
click at [293, 291] on input "**********" at bounding box center [499, 288] width 533 height 26
paste input
type input "**********"
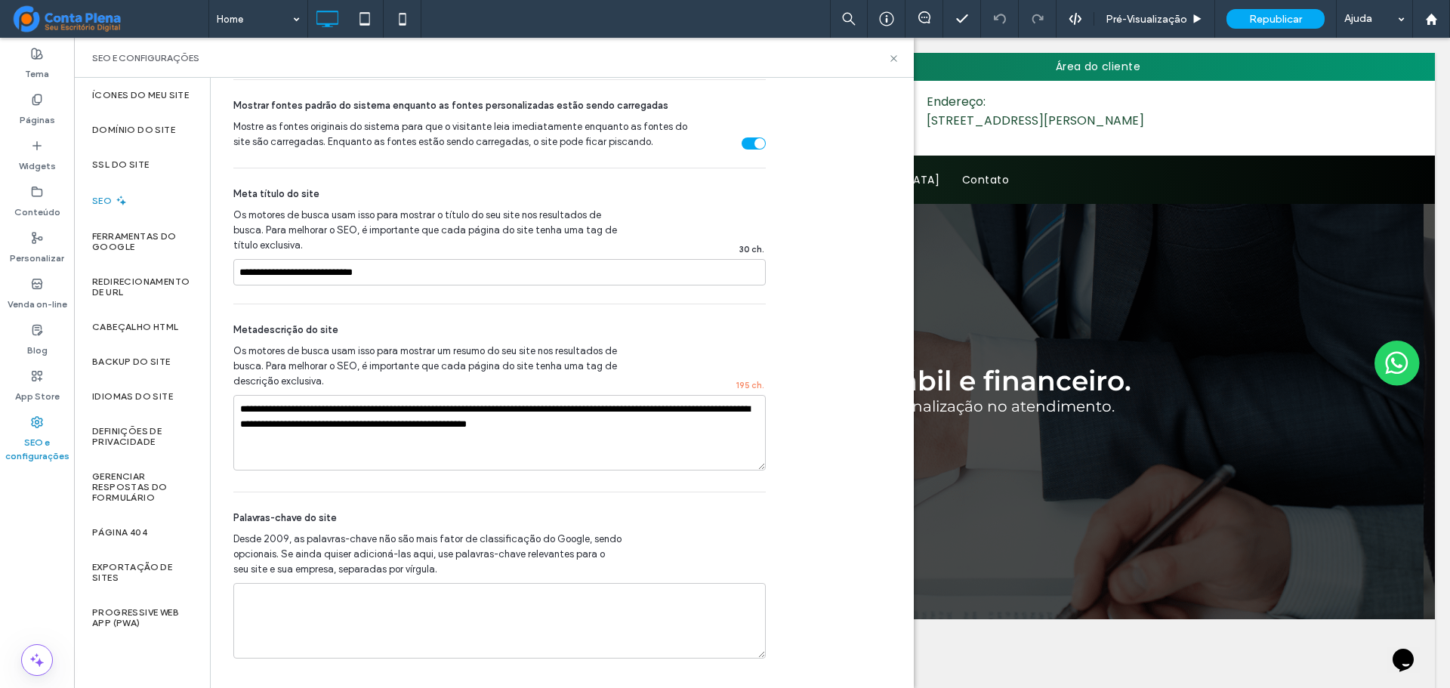
scroll to position [925, 0]
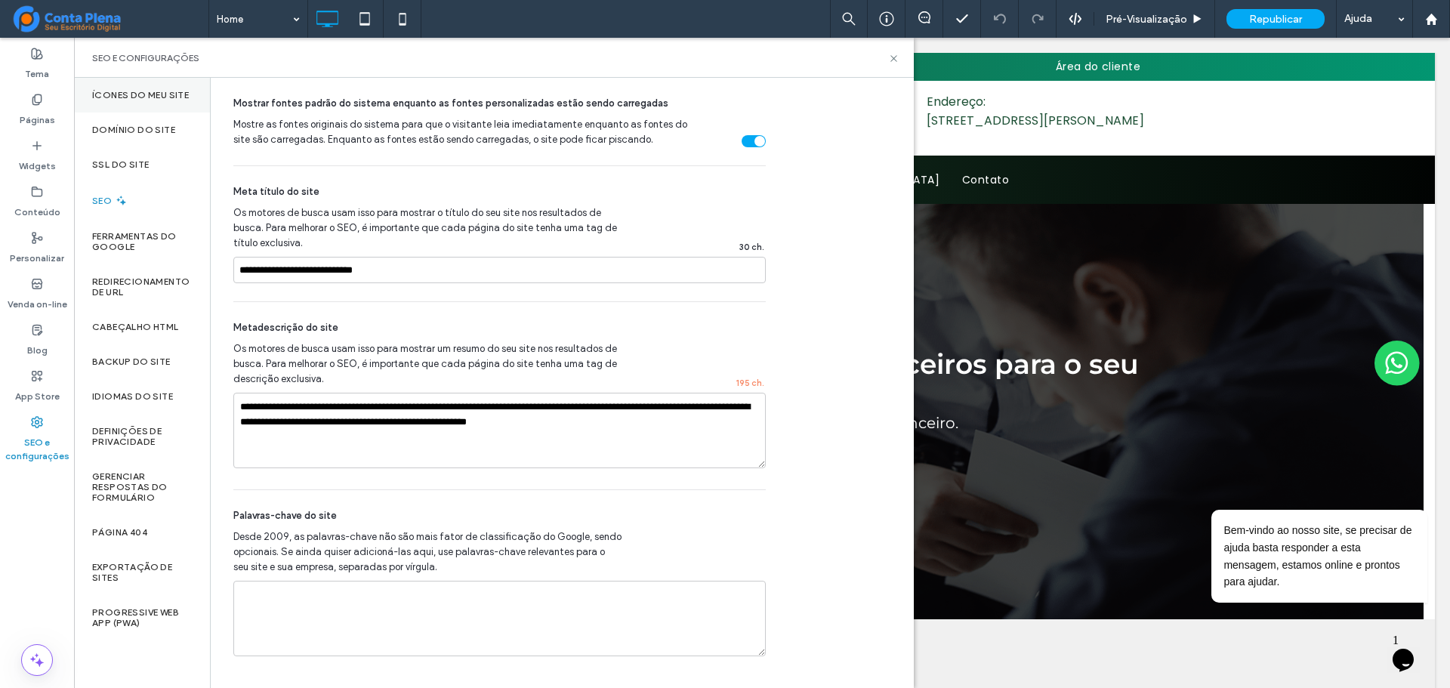
click at [143, 92] on label "Ícones do meu site" at bounding box center [140, 95] width 97 height 11
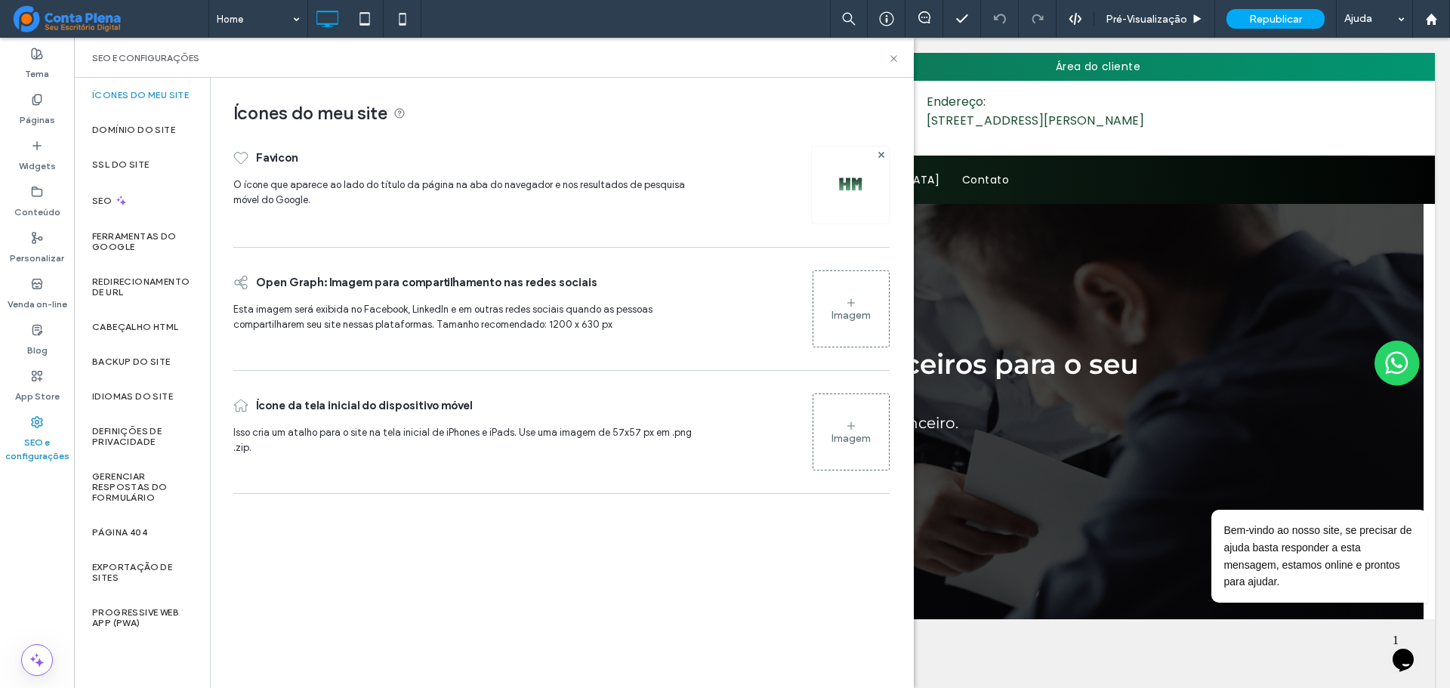
click at [148, 108] on div "Ícones do meu site" at bounding box center [142, 95] width 136 height 35
click at [151, 119] on div "Domínio do site" at bounding box center [142, 130] width 136 height 35
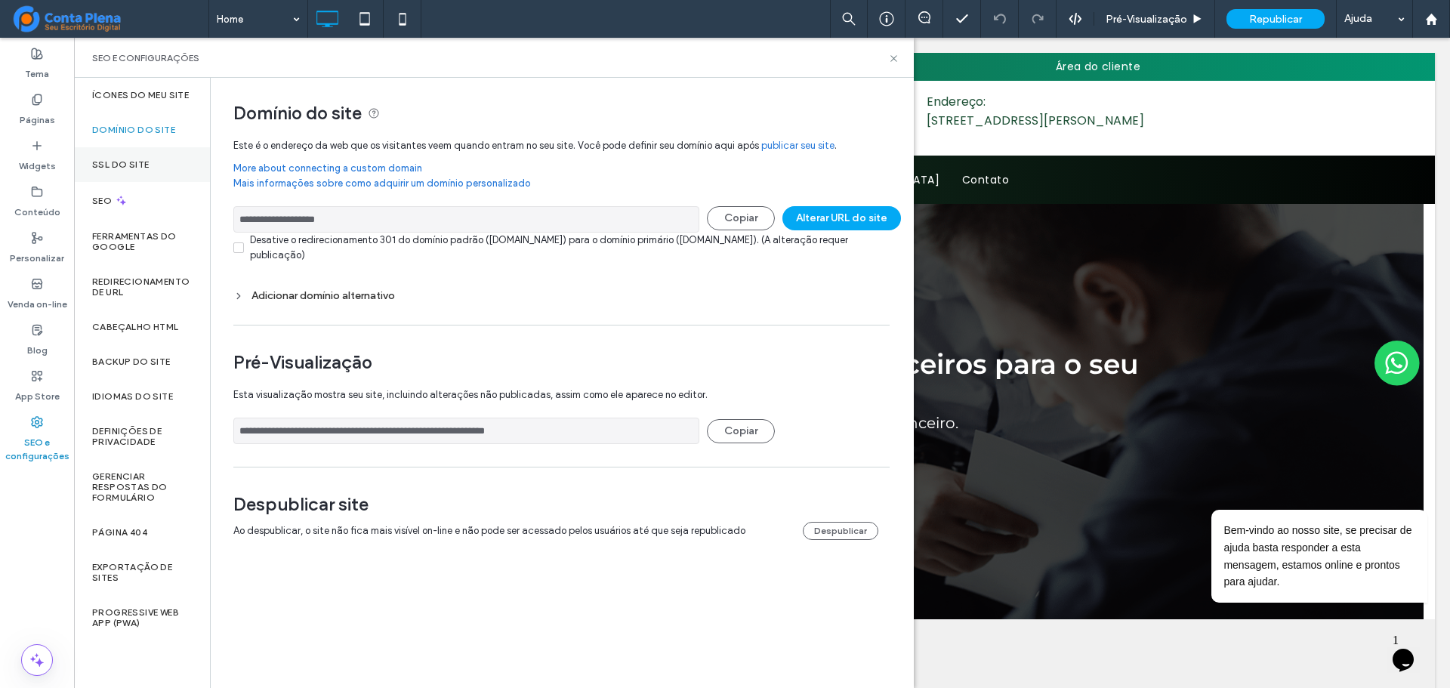
click at [159, 153] on div "SSL do site" at bounding box center [142, 164] width 136 height 35
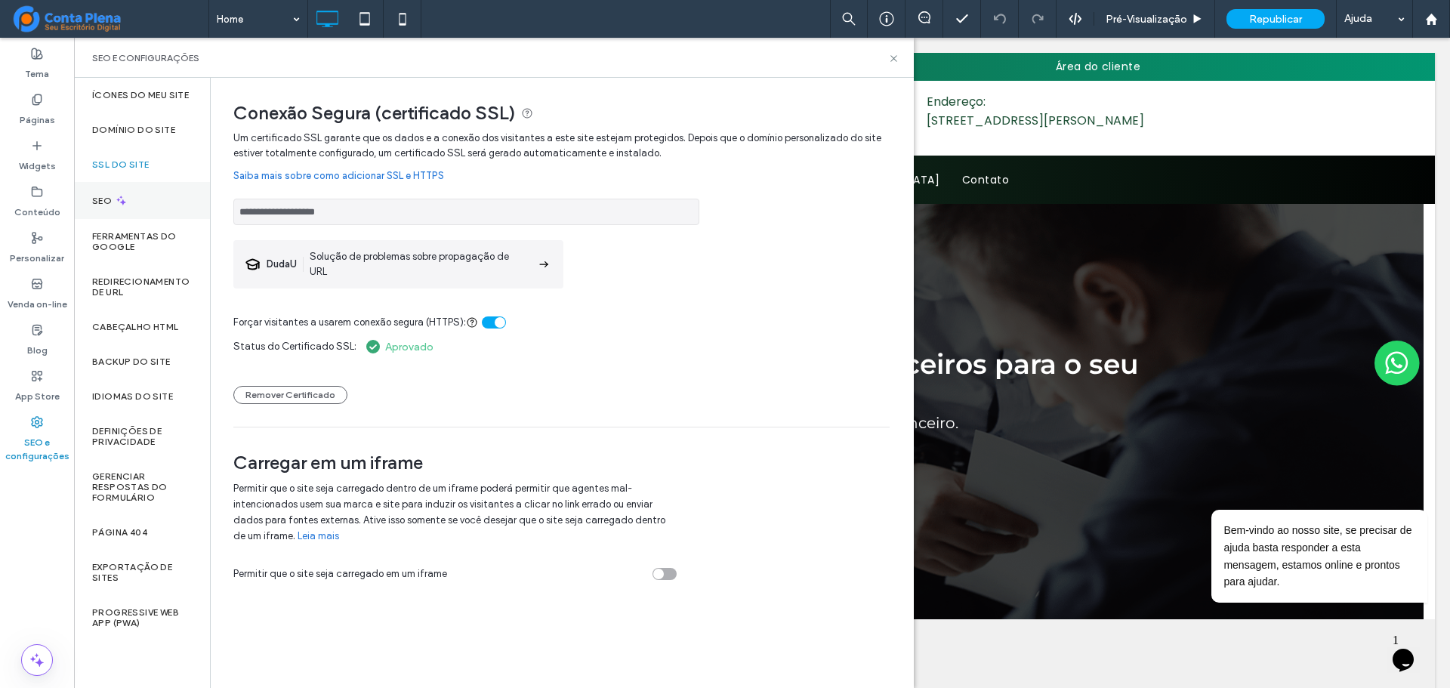
click at [159, 201] on div "SEO" at bounding box center [142, 200] width 136 height 37
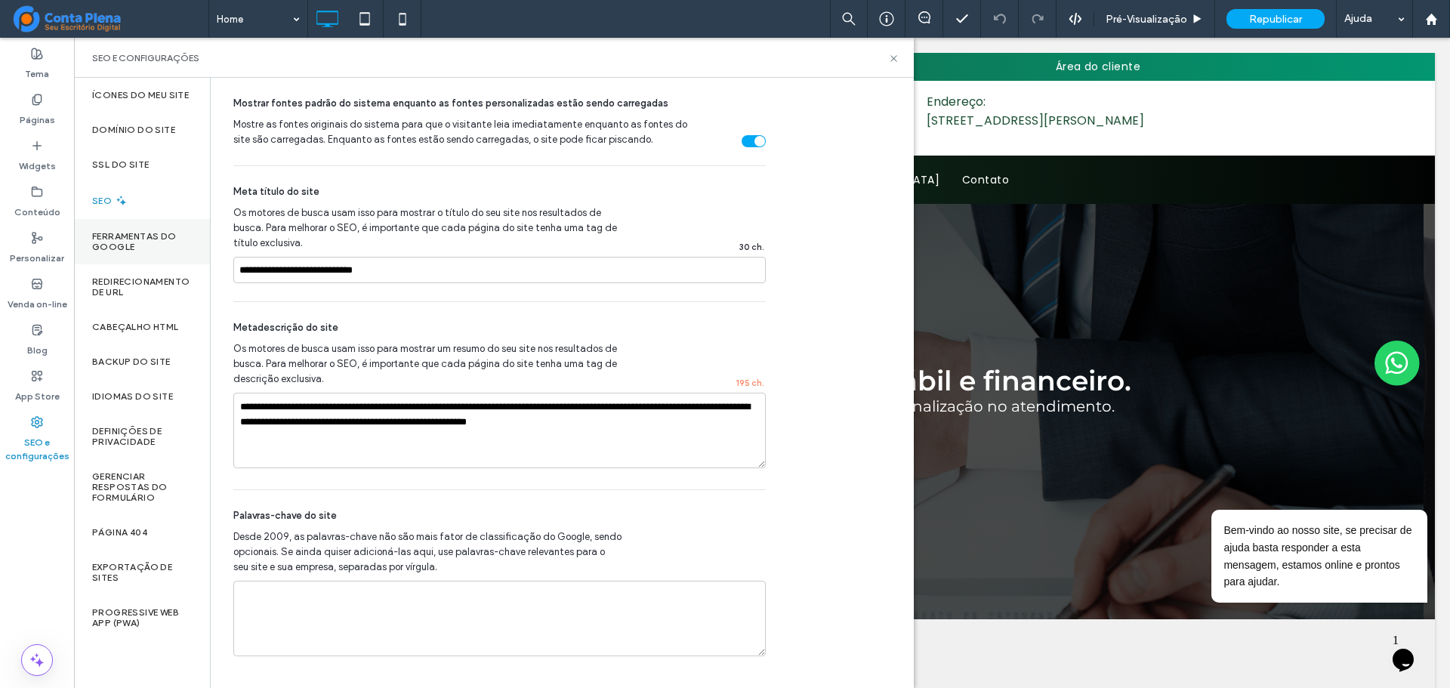
click at [160, 233] on label "Ferramentas do Google" at bounding box center [142, 241] width 100 height 21
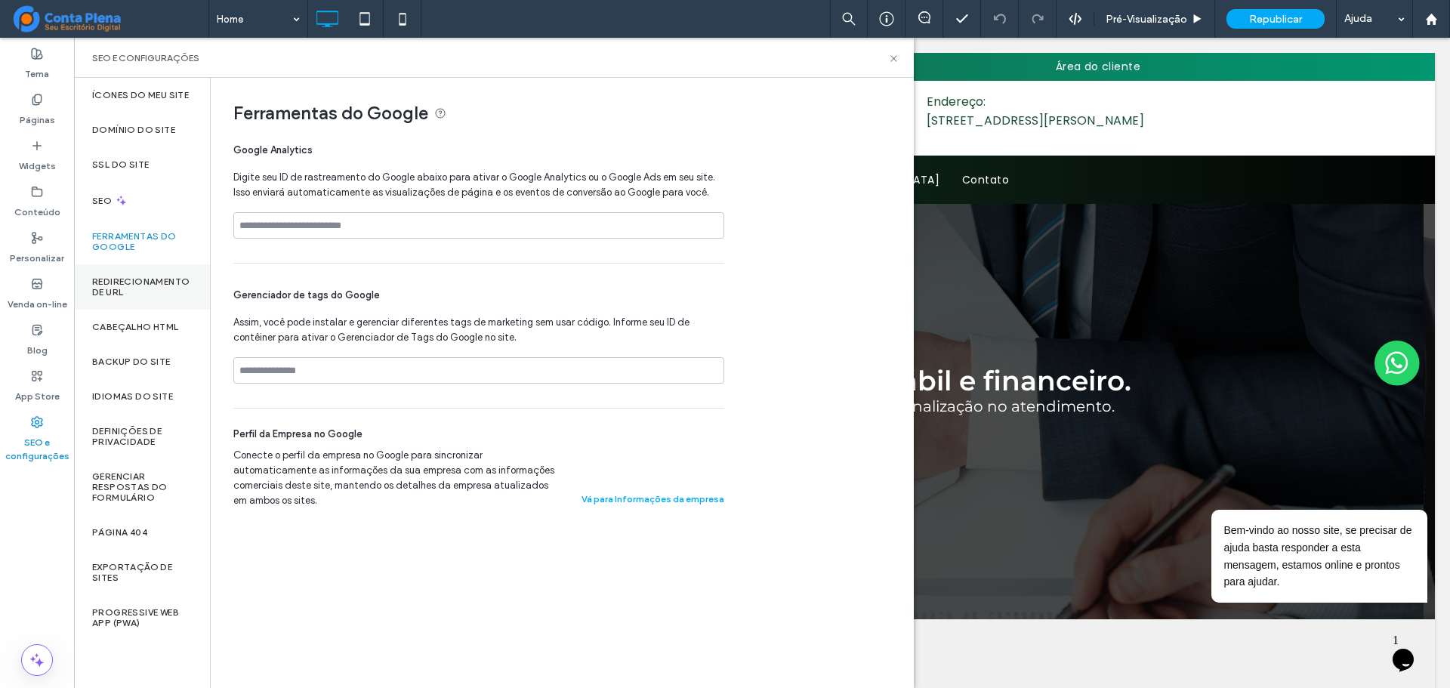
click at [162, 296] on label "Redirecionamento de URL" at bounding box center [142, 286] width 100 height 21
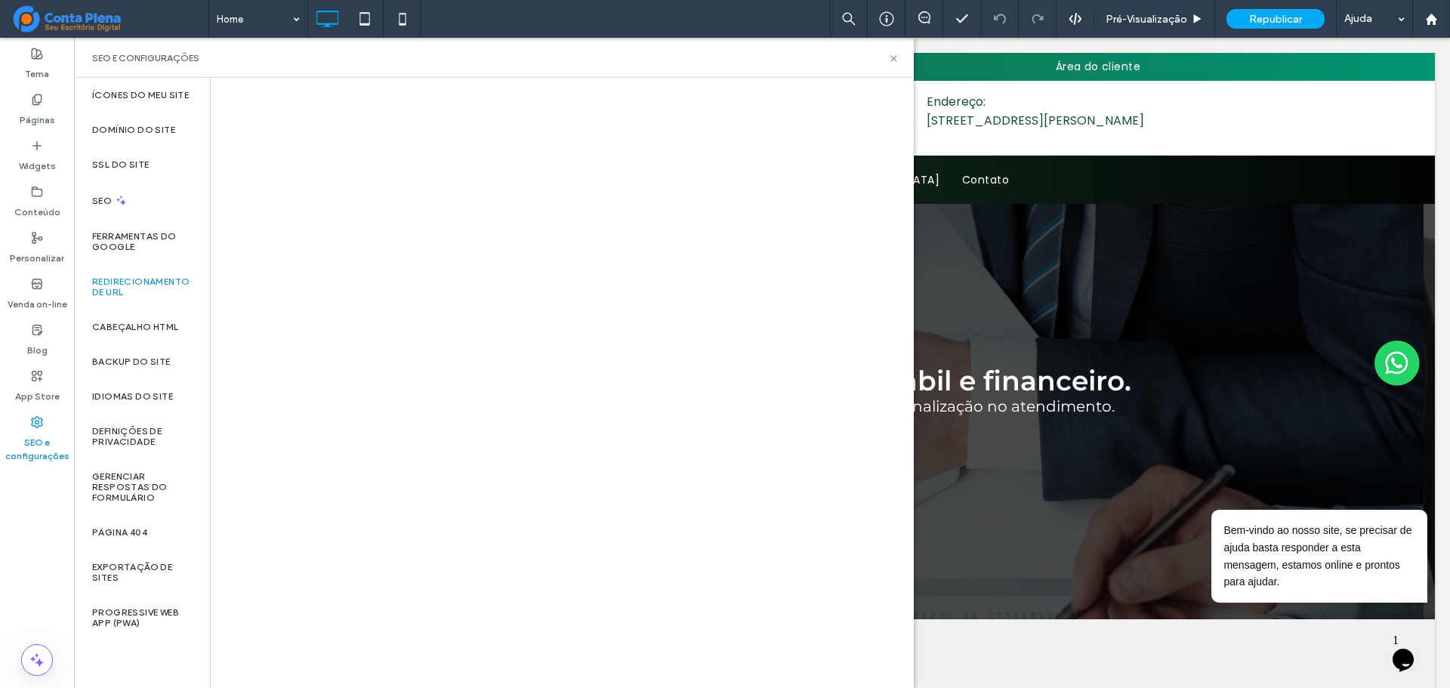
click at [162, 296] on label "Redirecionamento de URL" at bounding box center [142, 286] width 100 height 21
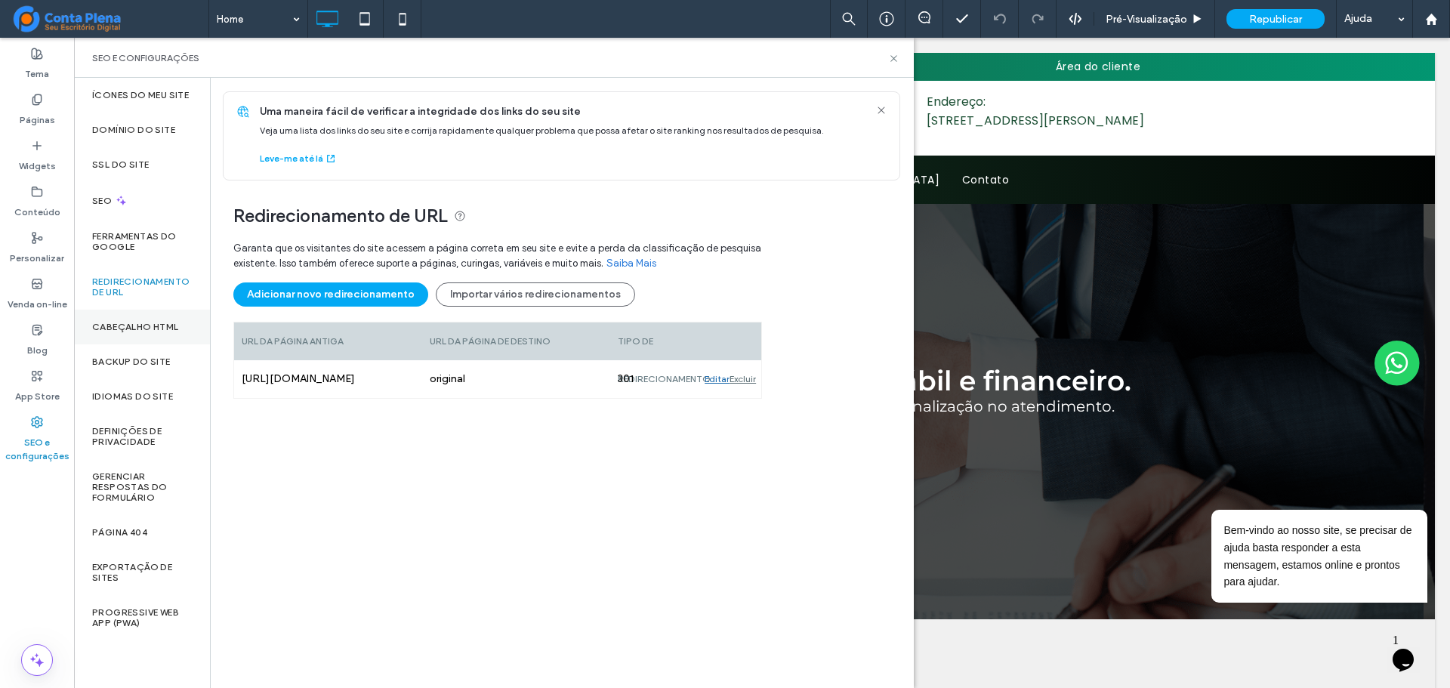
click at [159, 338] on div "Cabeçalho HTML" at bounding box center [142, 327] width 136 height 35
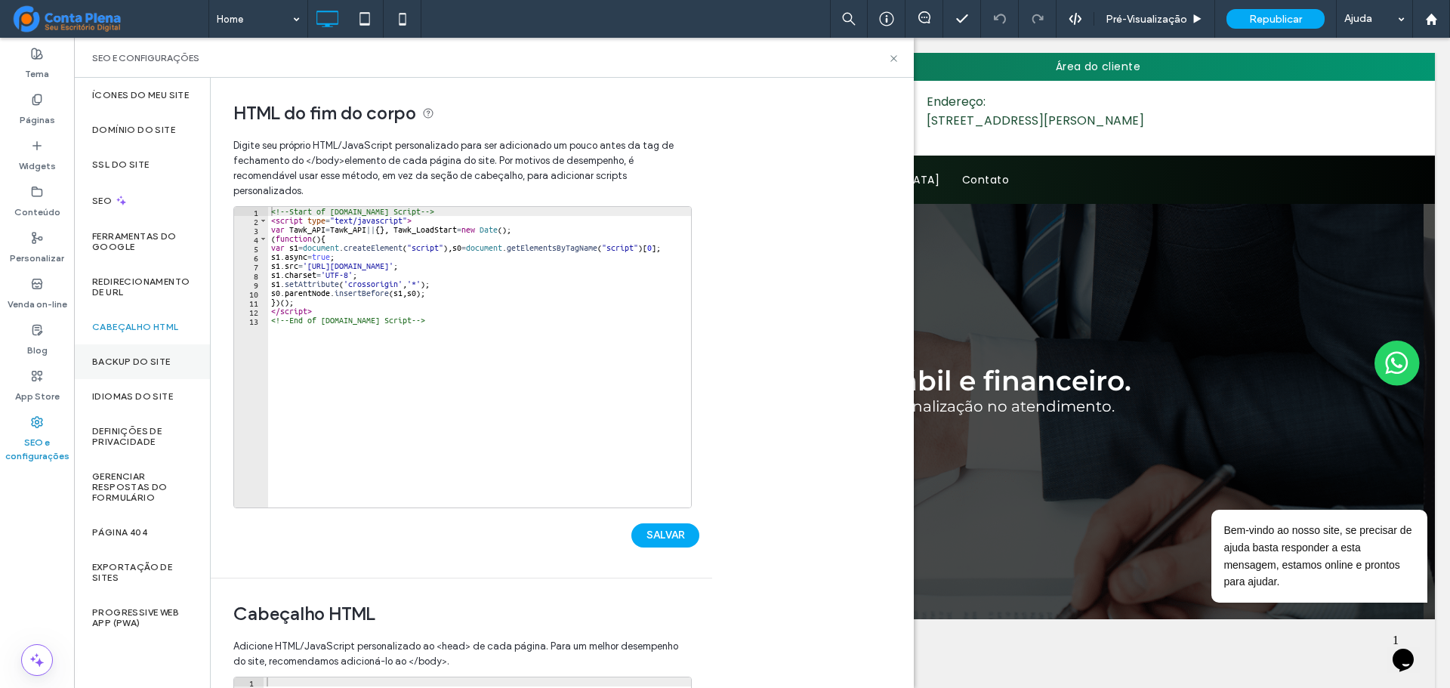
click at [153, 361] on label "Backup do Site" at bounding box center [131, 362] width 79 height 11
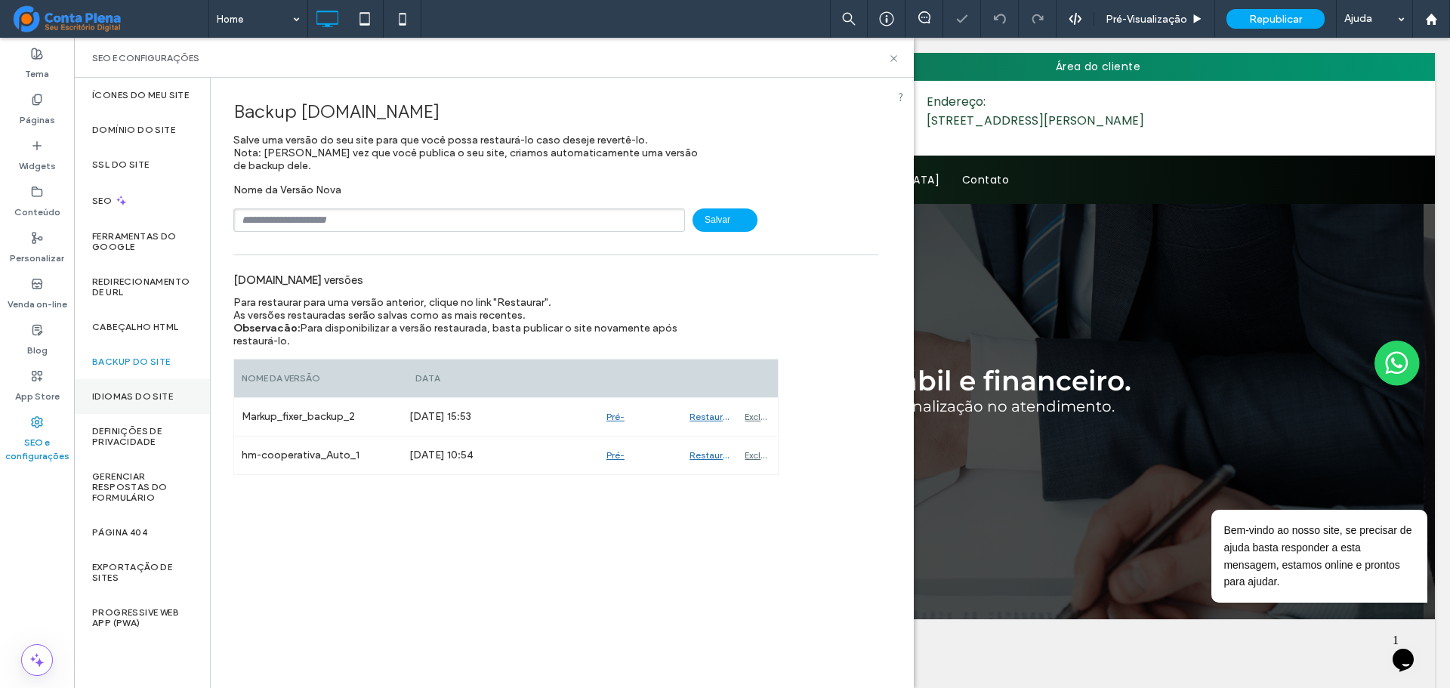
click at [148, 412] on div "Idiomas do site" at bounding box center [142, 396] width 136 height 35
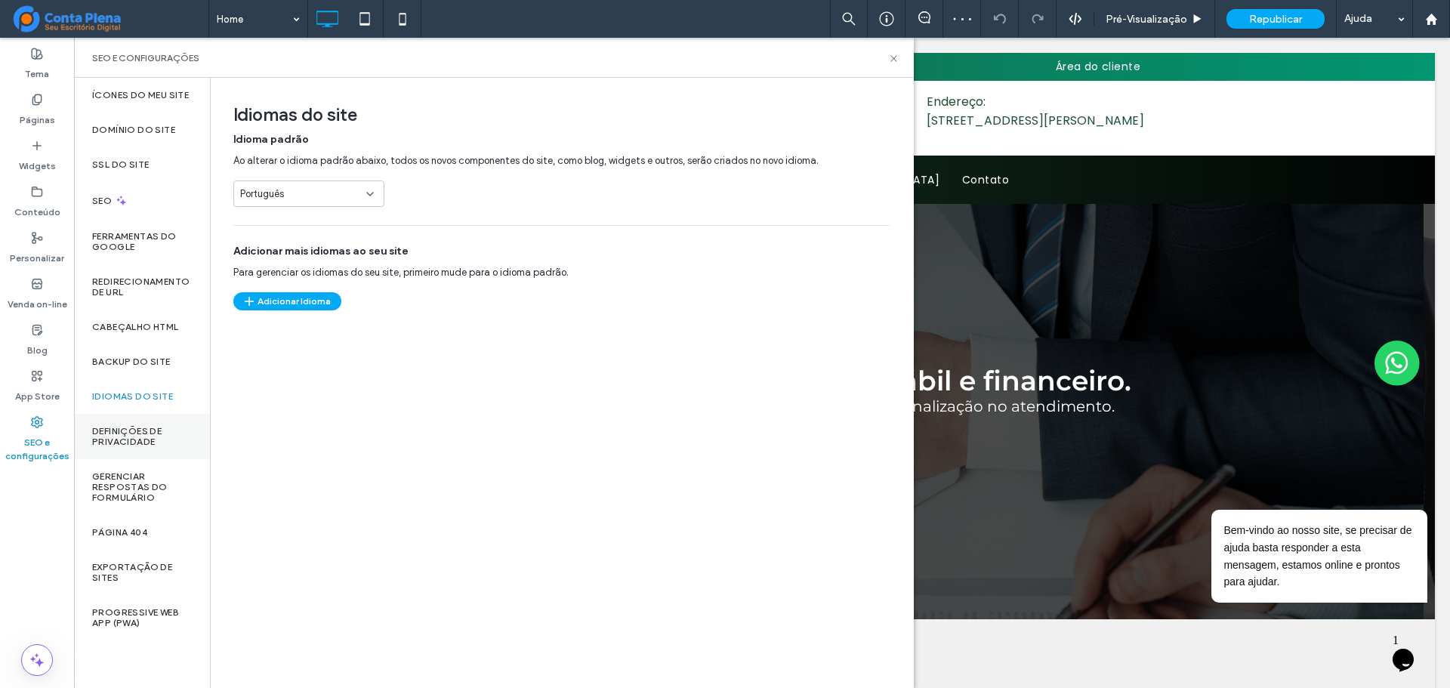
click at [147, 431] on label "Definições de privacidade" at bounding box center [142, 436] width 100 height 21
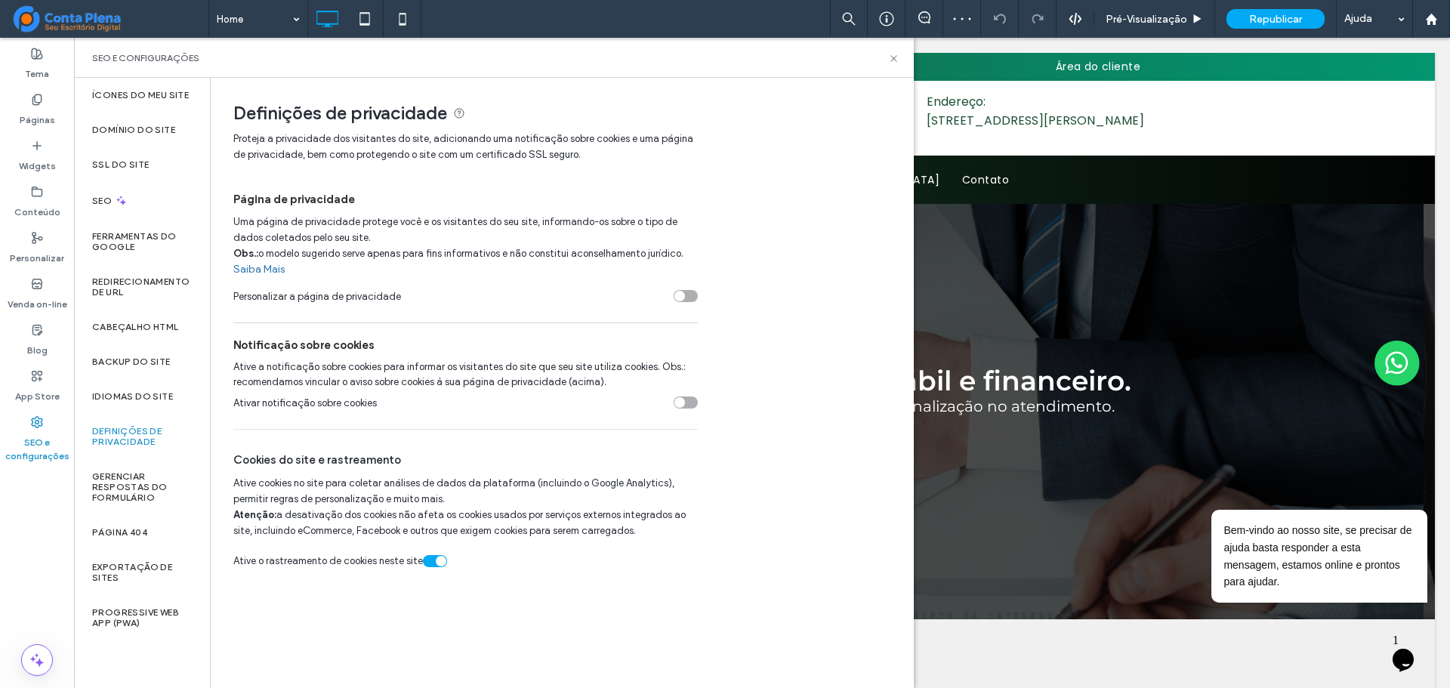
click at [148, 443] on label "Definições de privacidade" at bounding box center [142, 436] width 100 height 21
click at [142, 472] on label "Gerenciar respostas do formulário" at bounding box center [142, 487] width 100 height 32
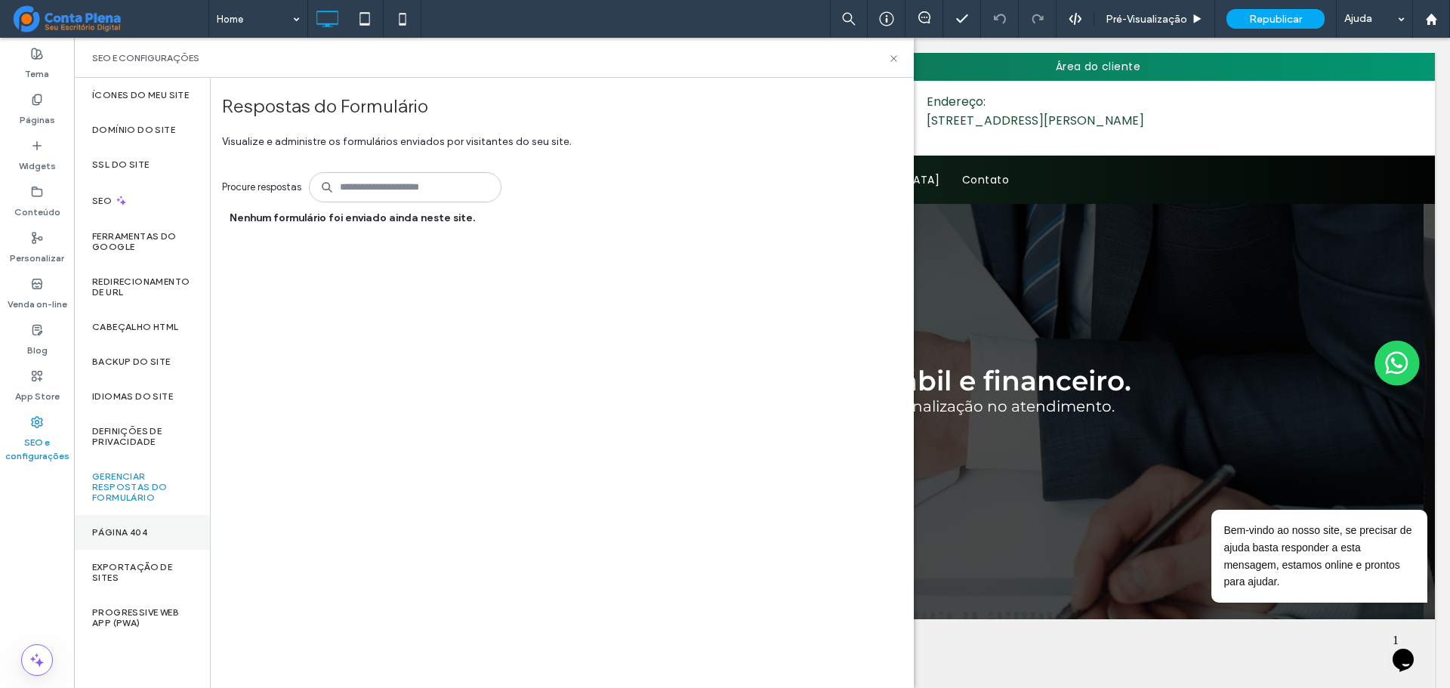
click at [149, 545] on div "Página 404" at bounding box center [142, 532] width 136 height 35
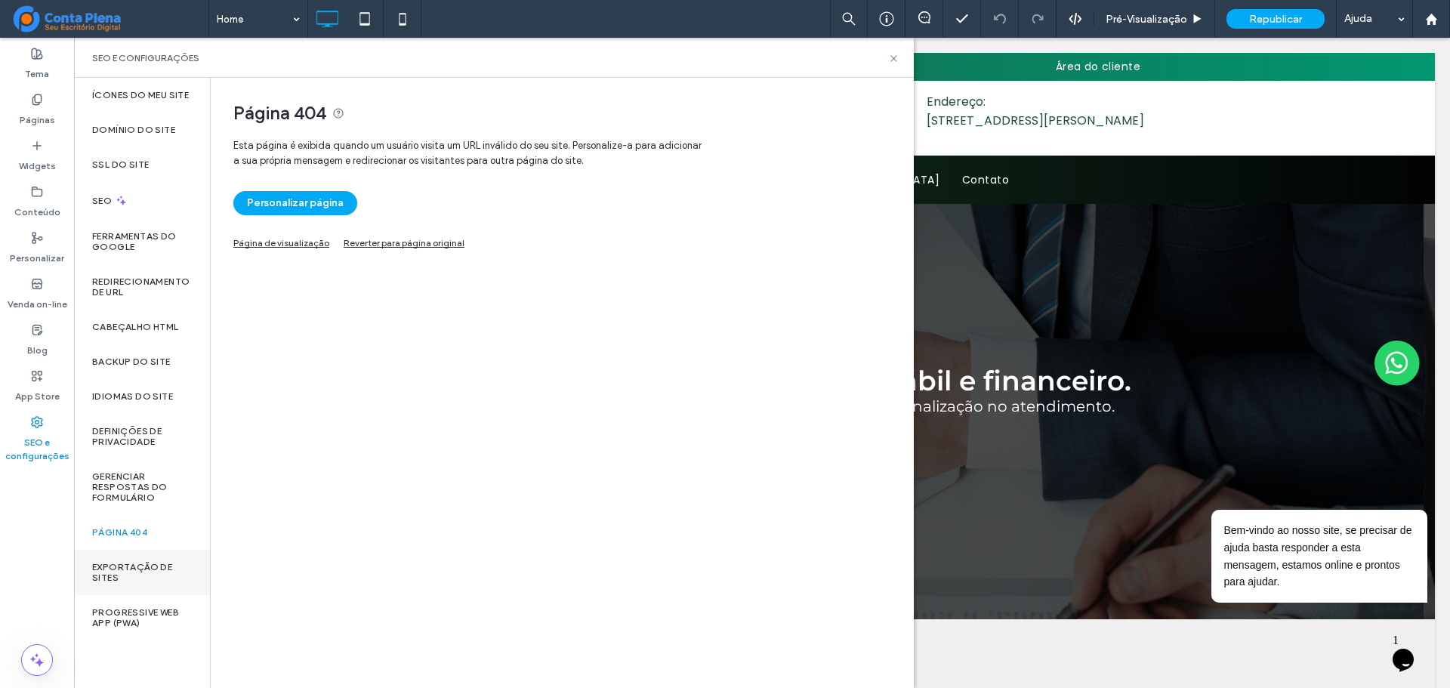
click at [157, 581] on label "Exportação de sites" at bounding box center [142, 572] width 100 height 21
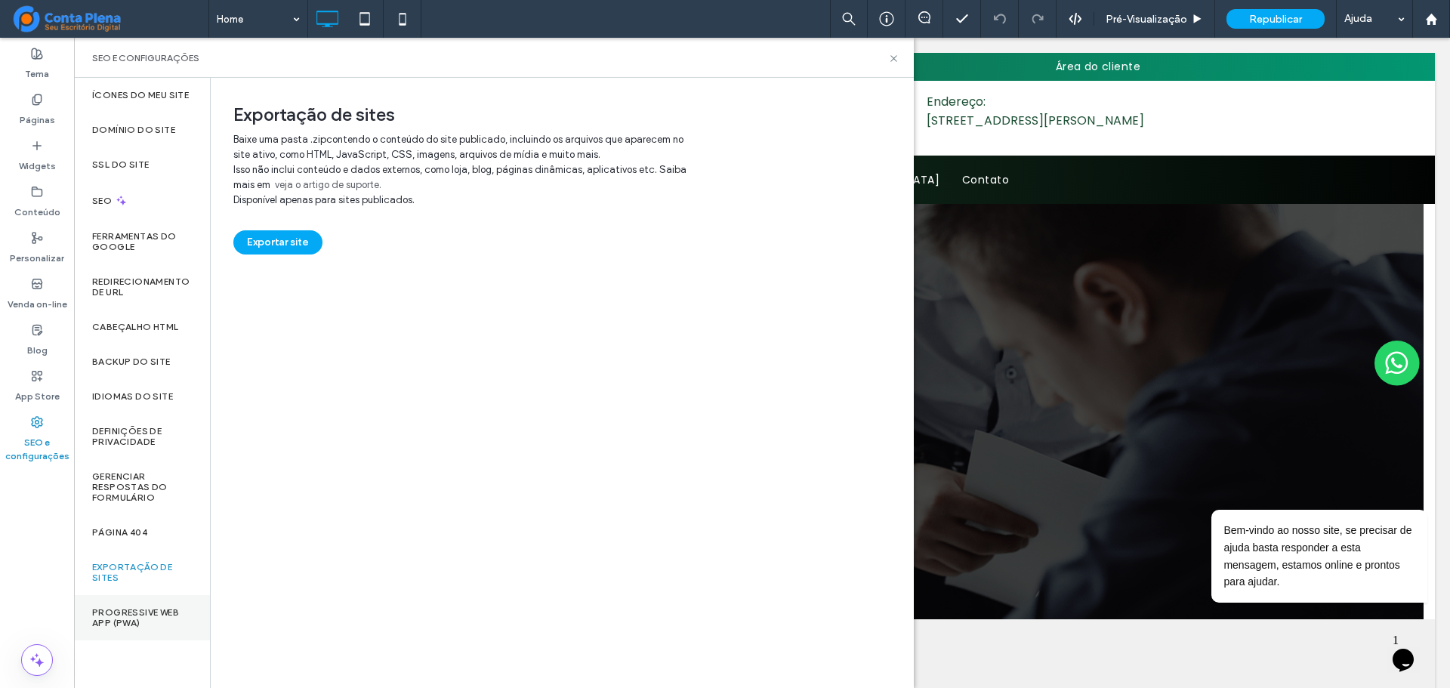
click at [161, 605] on div "Progressive Web App (PWA)" at bounding box center [142, 617] width 136 height 45
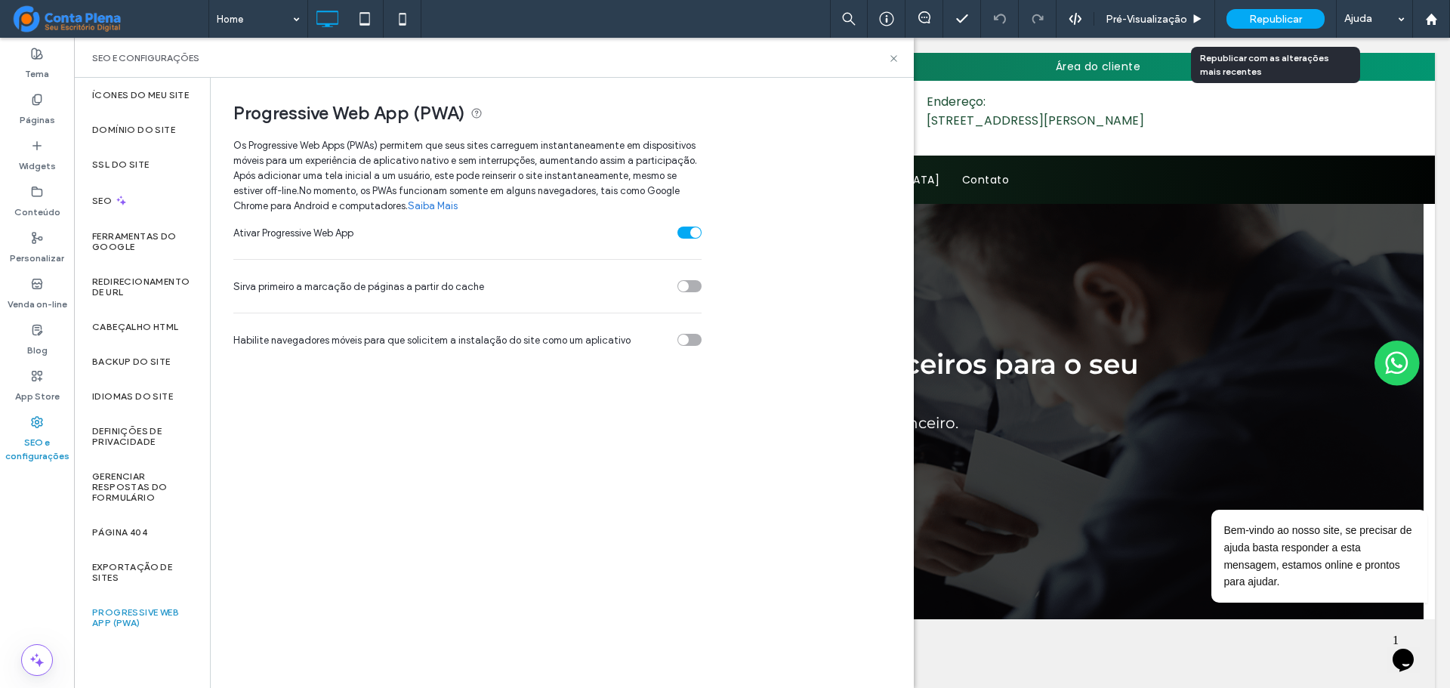
click at [1295, 14] on span "Republicar" at bounding box center [1275, 19] width 53 height 13
